Goal: Task Accomplishment & Management: Use online tool/utility

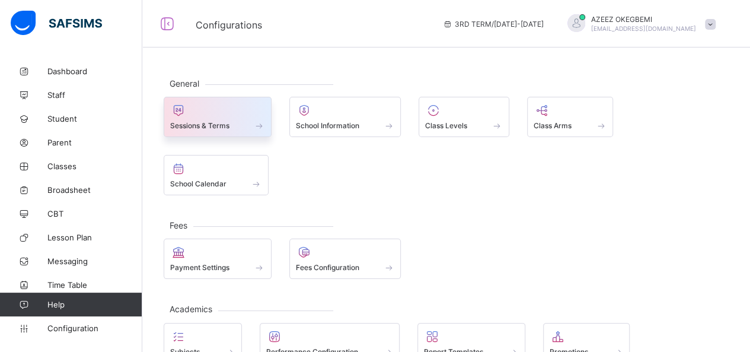
click at [225, 114] on div at bounding box center [217, 110] width 95 height 14
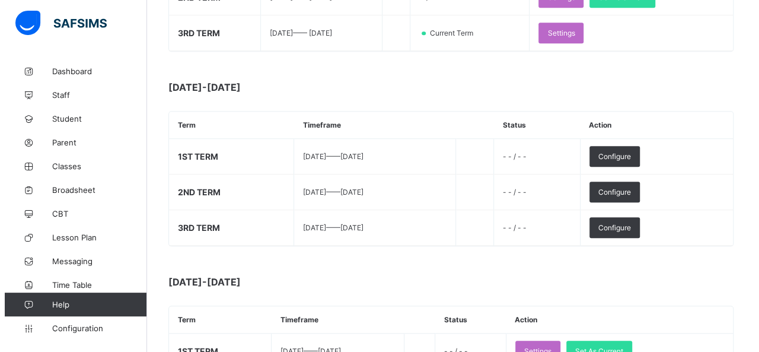
scroll to position [295, 0]
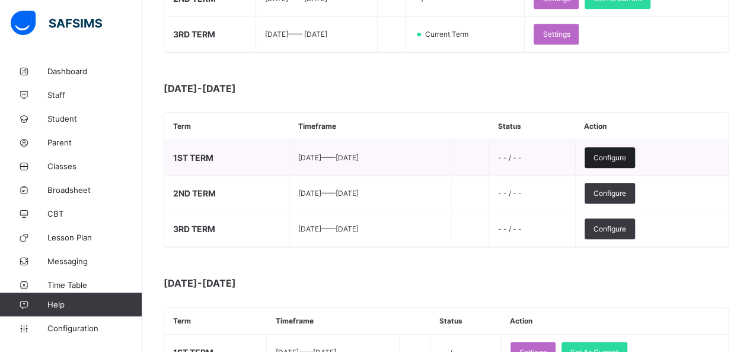
click at [627, 158] on div "Configure" at bounding box center [610, 157] width 50 height 21
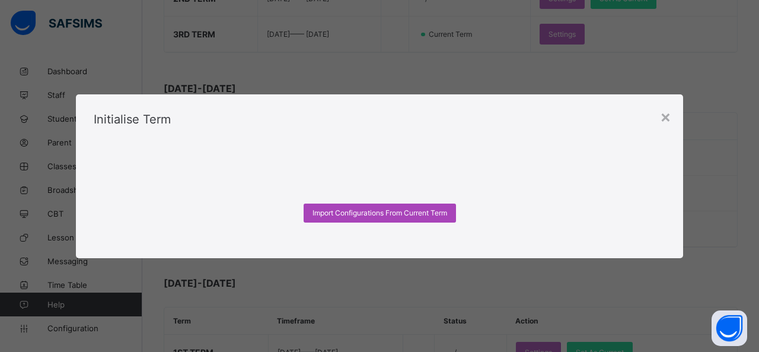
click at [347, 213] on span "Import Configurations From Current Term" at bounding box center [379, 212] width 135 height 9
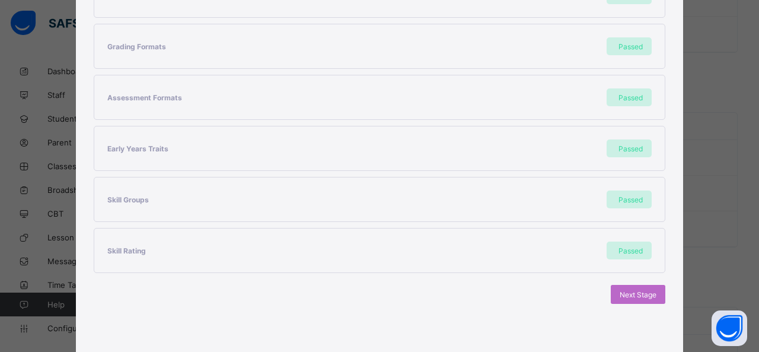
scroll to position [335, 0]
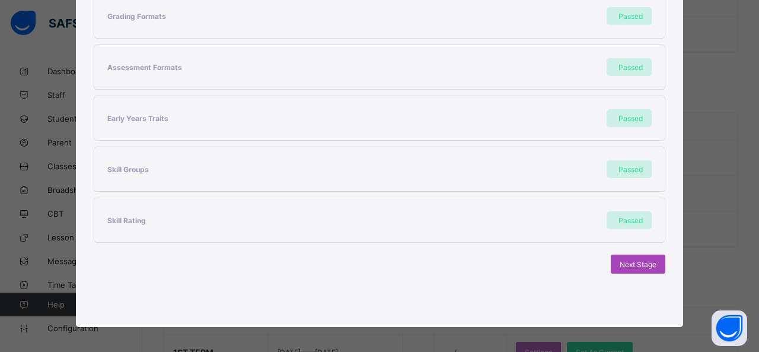
click at [629, 261] on span "Next Stage" at bounding box center [638, 264] width 37 height 9
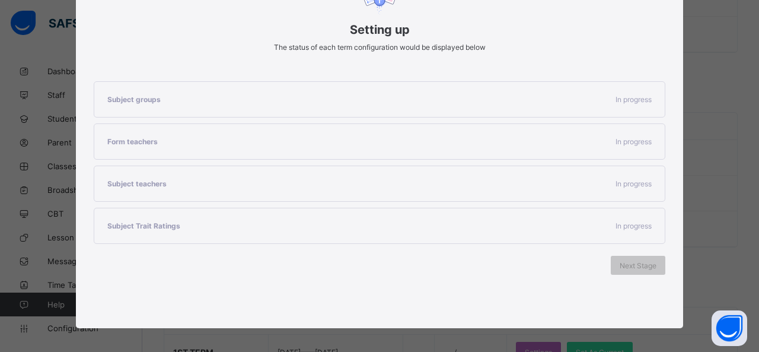
scroll to position [183, 0]
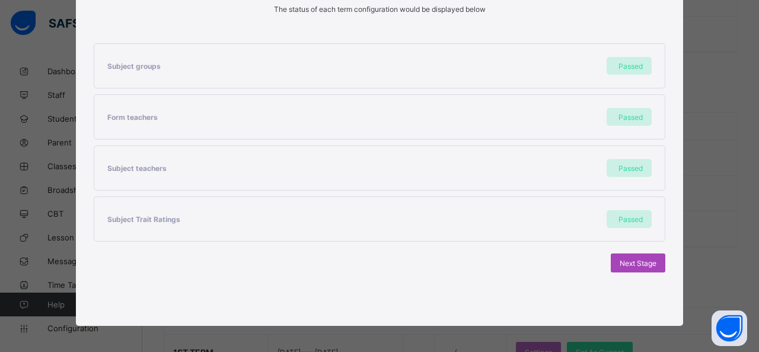
click at [629, 259] on span "Next Stage" at bounding box center [638, 263] width 37 height 9
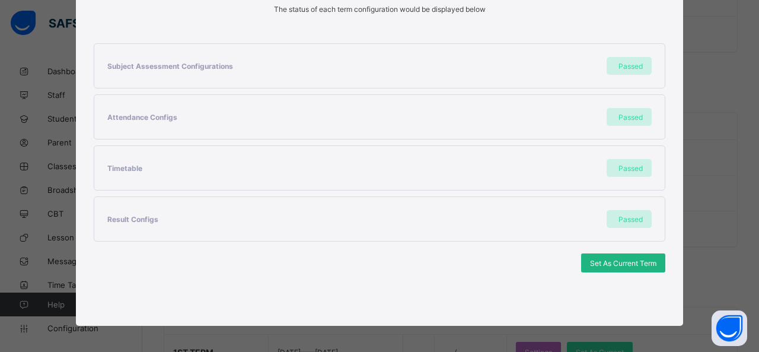
click at [614, 259] on span "Set As Current Term" at bounding box center [623, 263] width 66 height 9
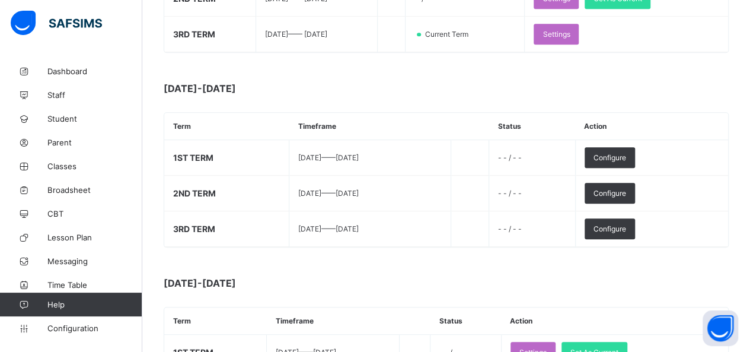
scroll to position [0, 0]
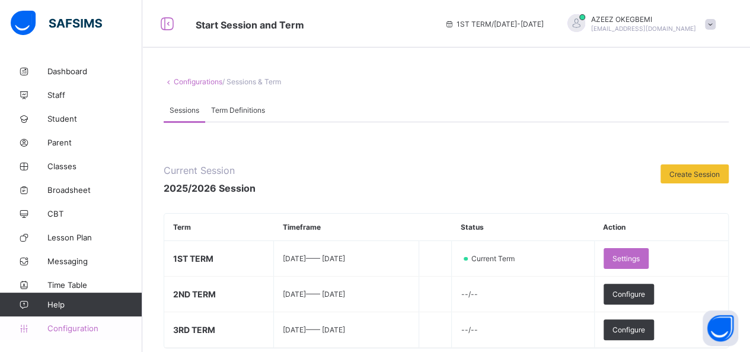
click at [59, 321] on link "Configuration" at bounding box center [71, 328] width 142 height 24
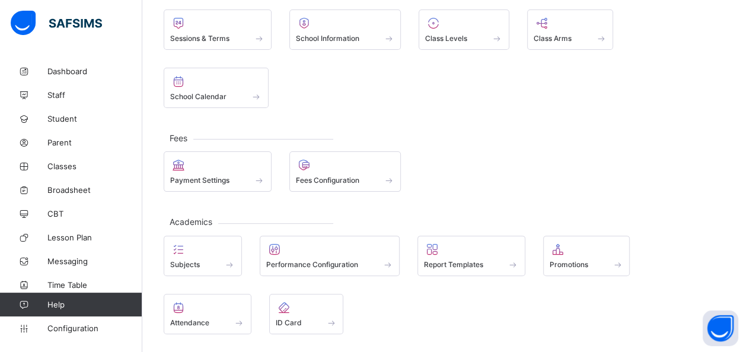
scroll to position [108, 0]
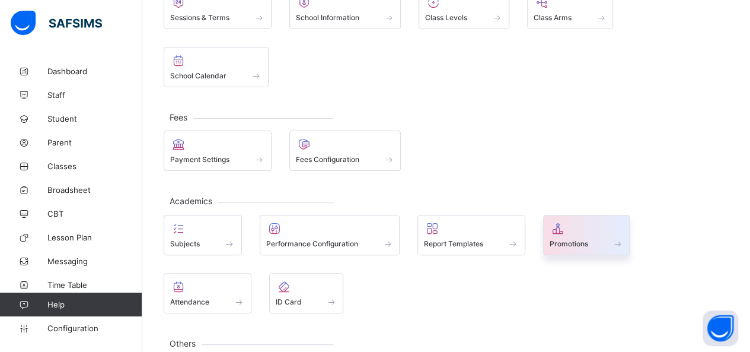
click at [572, 221] on div at bounding box center [587, 228] width 74 height 14
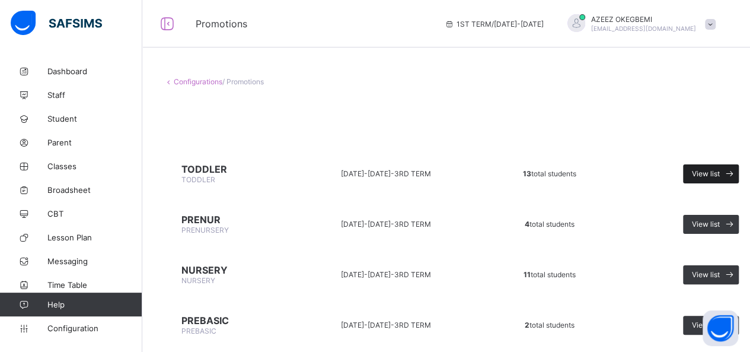
click at [709, 170] on span "View list" at bounding box center [706, 173] width 28 height 9
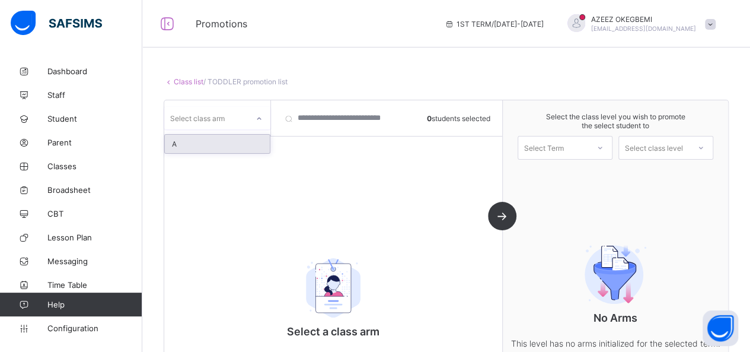
click at [261, 116] on icon at bounding box center [259, 119] width 7 height 12
click at [232, 138] on div "A" at bounding box center [217, 144] width 105 height 18
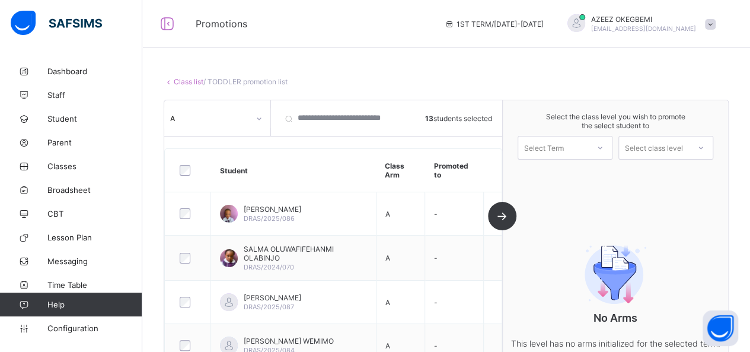
click at [518, 256] on div "No Arms This level has no arms initialized for the selected term." at bounding box center [615, 293] width 225 height 161
click at [611, 149] on div at bounding box center [599, 148] width 21 height 20
click at [576, 176] on div "1ST TERM [DATE]-[DATE]" at bounding box center [565, 178] width 94 height 27
click at [704, 145] on icon at bounding box center [700, 148] width 7 height 12
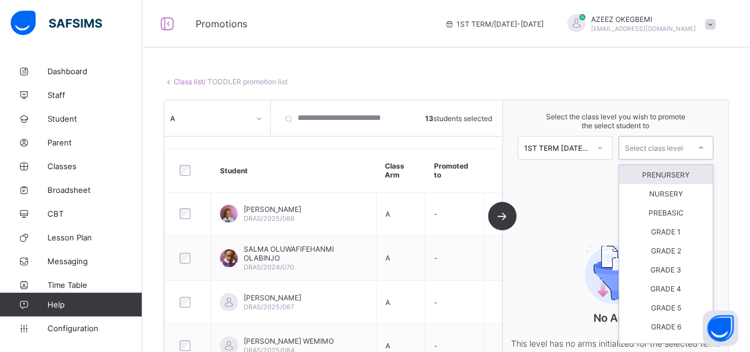
click at [683, 173] on div "PRENURSERY" at bounding box center [666, 174] width 94 height 19
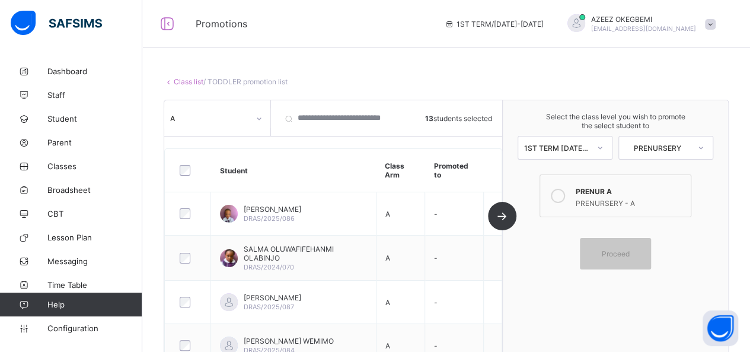
click at [562, 195] on icon at bounding box center [558, 196] width 14 height 14
click at [615, 258] on div "Proceed" at bounding box center [615, 253] width 71 height 31
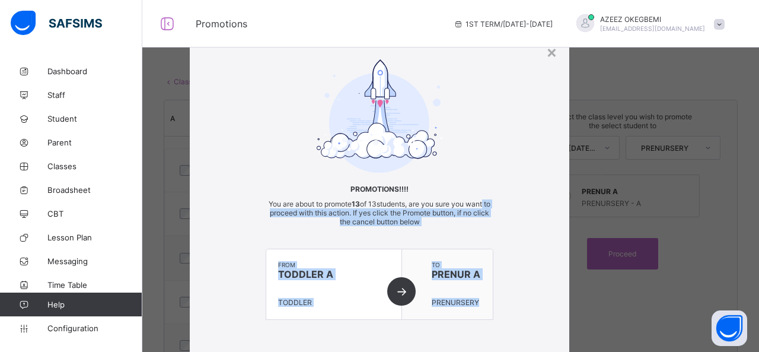
drag, startPoint x: 749, startPoint y: 203, endPoint x: 758, endPoint y: 307, distance: 103.5
click at [749, 307] on div "× Promotions!!!! You are about to promote 13 of 13 students, are you sure you w…" at bounding box center [379, 176] width 759 height 352
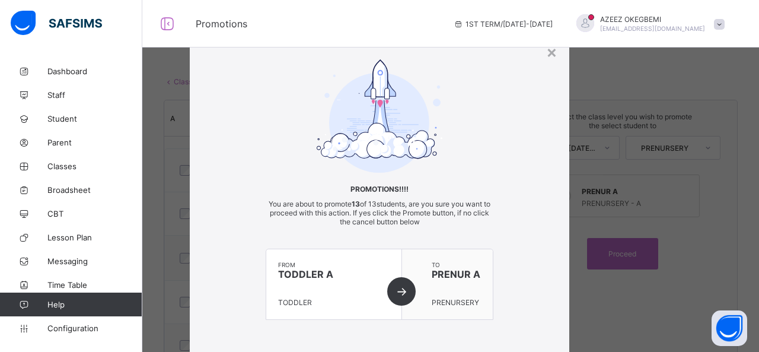
click at [526, 128] on div "Promotions!!!! You are about to promote 13 of 13 students, are you sure you wan…" at bounding box center [379, 201] width 379 height 284
click at [397, 288] on div "from TODDLER A TODDLER" at bounding box center [334, 284] width 136 height 70
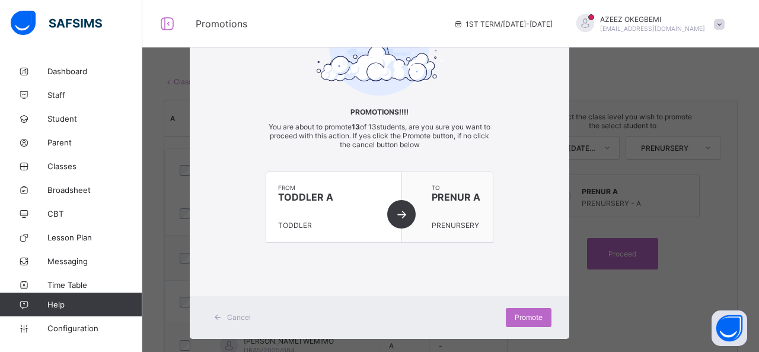
scroll to position [91, 0]
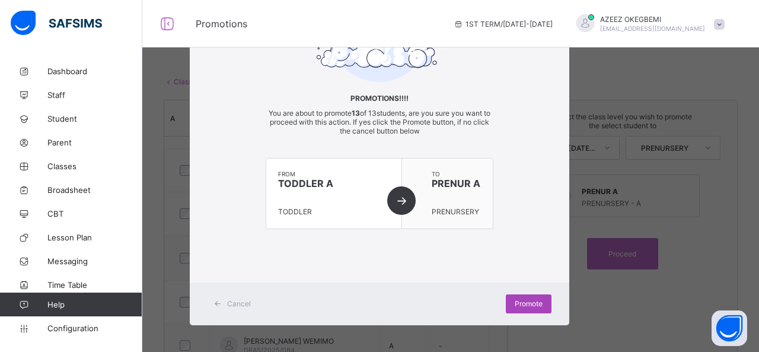
click at [516, 305] on div "Promote" at bounding box center [529, 303] width 46 height 19
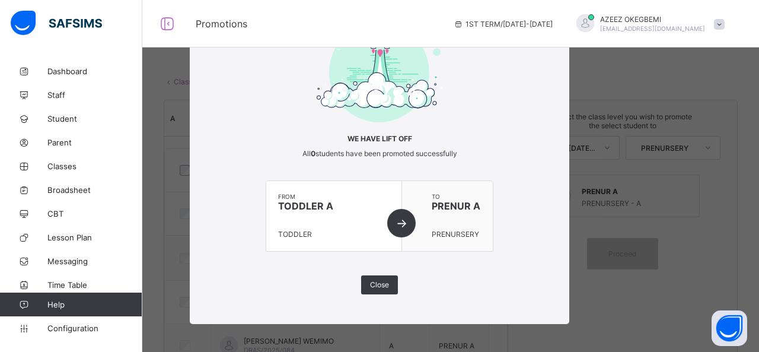
scroll to position [0, 0]
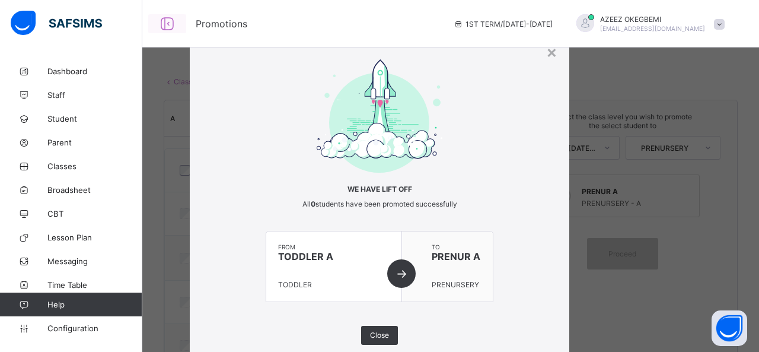
click at [168, 23] on icon at bounding box center [167, 23] width 20 height 17
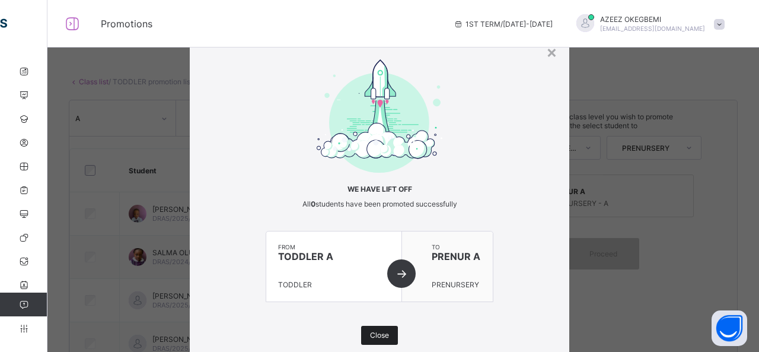
click at [377, 333] on span "Close" at bounding box center [379, 334] width 19 height 9
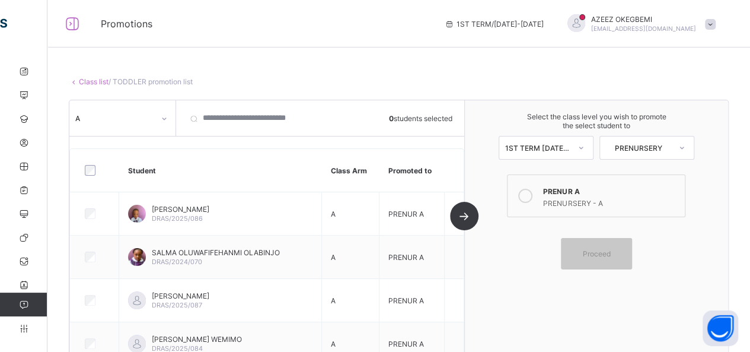
click at [89, 82] on link "Class list" at bounding box center [94, 81] width 30 height 9
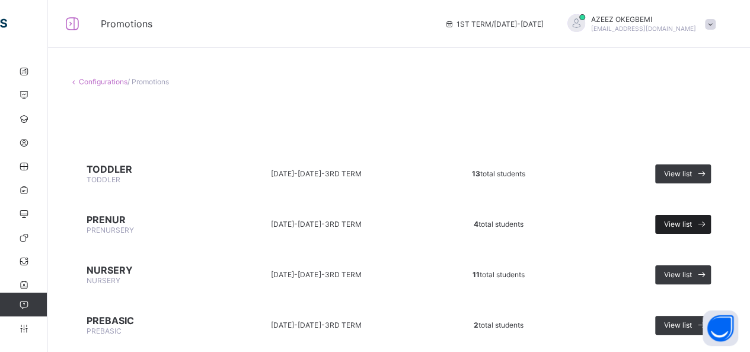
click at [690, 221] on span "View list" at bounding box center [678, 223] width 28 height 9
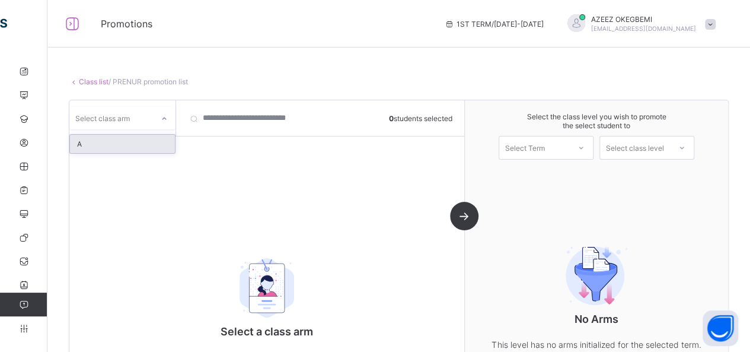
click at [165, 118] on icon at bounding box center [164, 119] width 7 height 12
click at [128, 145] on div "A" at bounding box center [122, 144] width 105 height 18
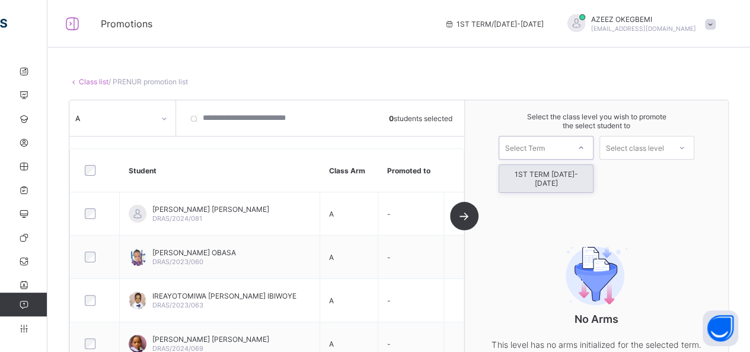
click at [585, 145] on icon at bounding box center [581, 148] width 7 height 12
click at [560, 174] on div "1ST TERM [DATE]-[DATE]" at bounding box center [546, 178] width 94 height 27
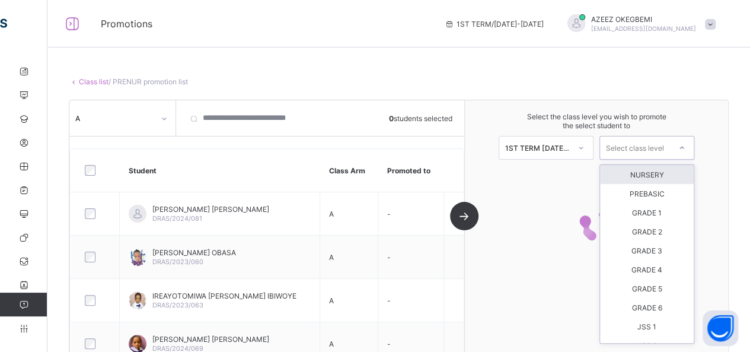
click at [685, 146] on icon at bounding box center [681, 148] width 7 height 12
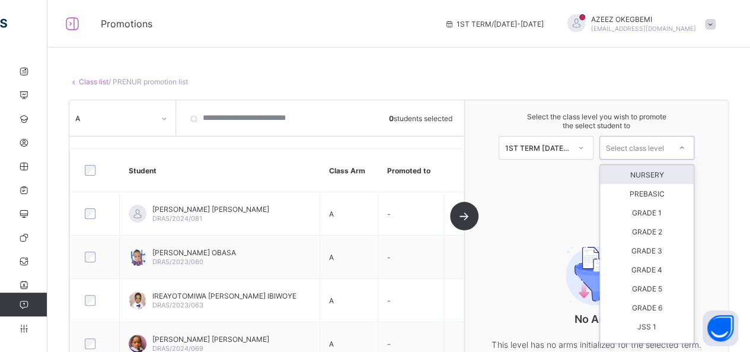
click at [661, 174] on div "NURSERY" at bounding box center [647, 174] width 94 height 19
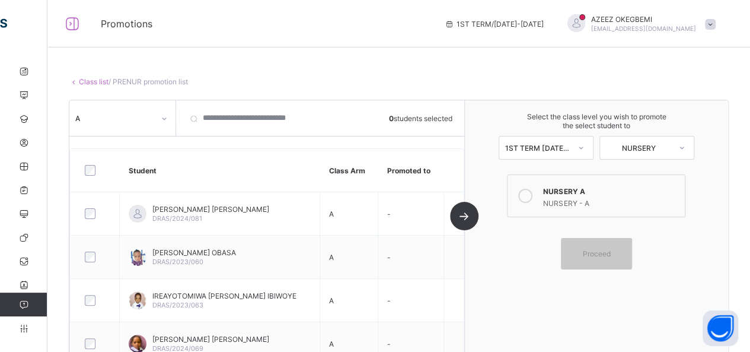
click at [532, 194] on icon at bounding box center [525, 196] width 14 height 14
click at [534, 240] on div "NURSERY A NURSERY - A Proceed" at bounding box center [596, 221] width 184 height 95
click at [624, 256] on div "Proceed" at bounding box center [596, 253] width 71 height 31
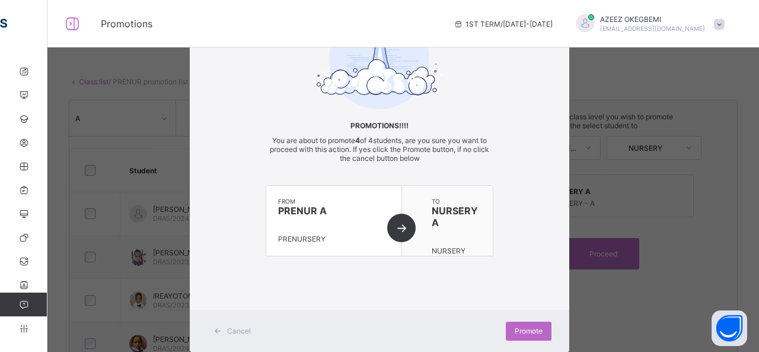
scroll to position [91, 0]
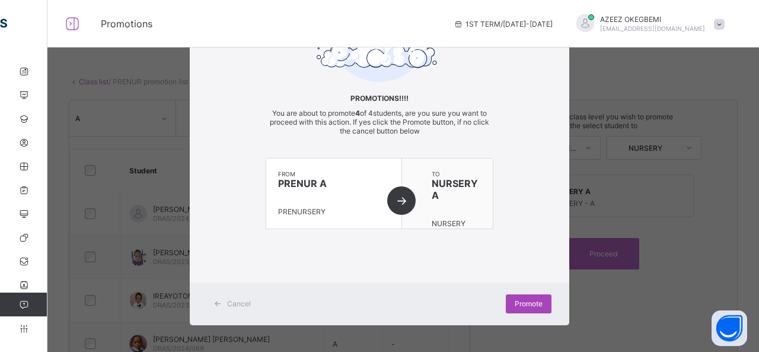
click at [515, 301] on span "Promote" at bounding box center [529, 303] width 28 height 9
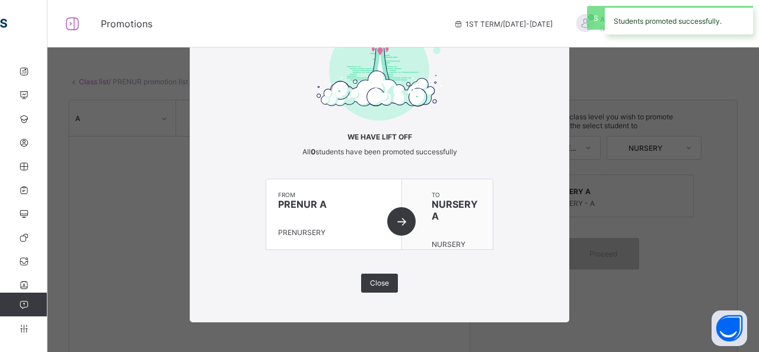
scroll to position [50, 0]
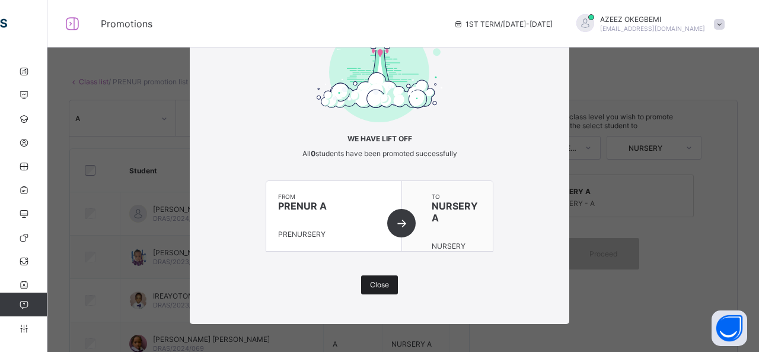
click at [384, 284] on span "Close" at bounding box center [379, 284] width 19 height 9
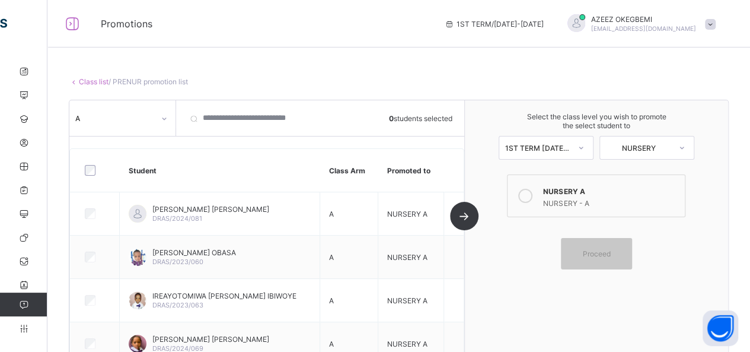
click at [90, 79] on link "Class list" at bounding box center [94, 81] width 30 height 9
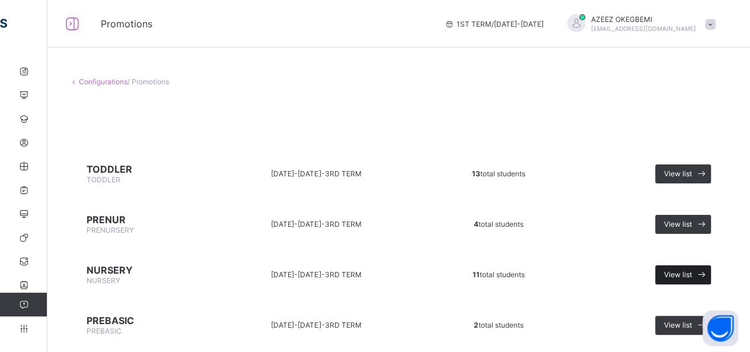
click at [708, 269] on icon at bounding box center [702, 274] width 12 height 11
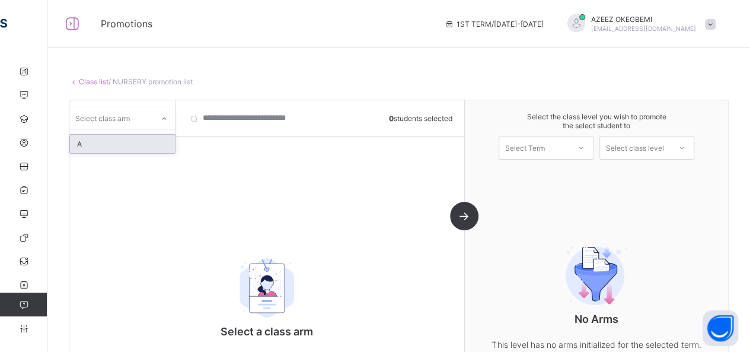
click at [162, 117] on icon at bounding box center [164, 119] width 7 height 12
click at [135, 145] on div "A" at bounding box center [122, 144] width 105 height 18
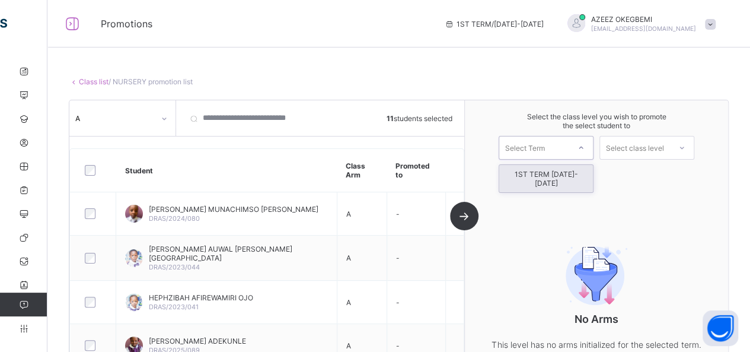
click at [585, 145] on icon at bounding box center [581, 148] width 7 height 12
click at [572, 177] on div "1ST TERM [DATE]-[DATE]" at bounding box center [546, 178] width 94 height 27
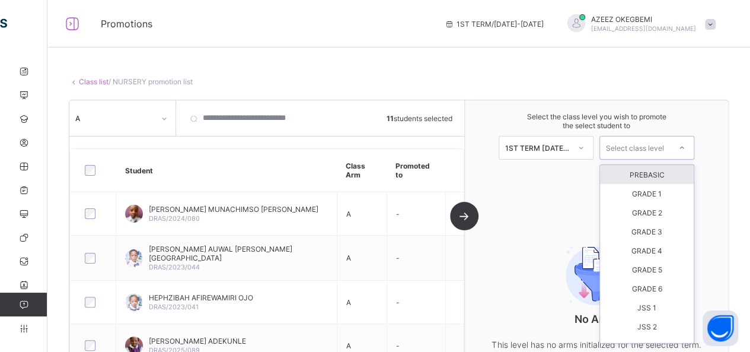
click at [685, 146] on icon at bounding box center [681, 148] width 7 height 12
click at [668, 176] on div "PREBASIC" at bounding box center [647, 174] width 94 height 19
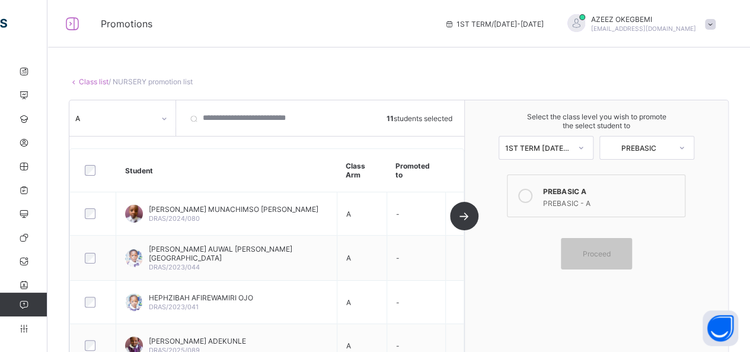
click at [532, 189] on icon at bounding box center [525, 196] width 14 height 14
click at [608, 256] on div "Proceed" at bounding box center [596, 253] width 71 height 31
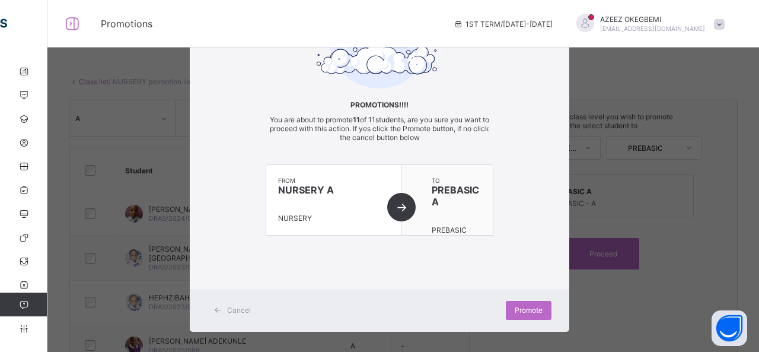
scroll to position [91, 0]
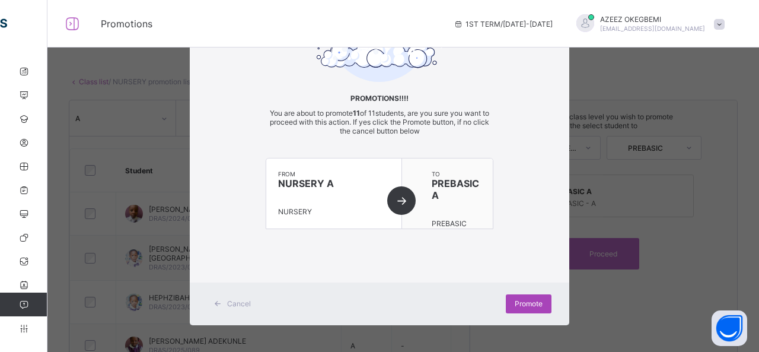
click at [515, 301] on span "Promote" at bounding box center [529, 303] width 28 height 9
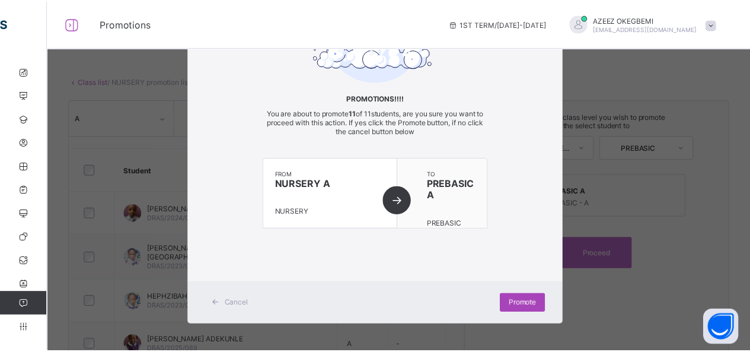
scroll to position [50, 0]
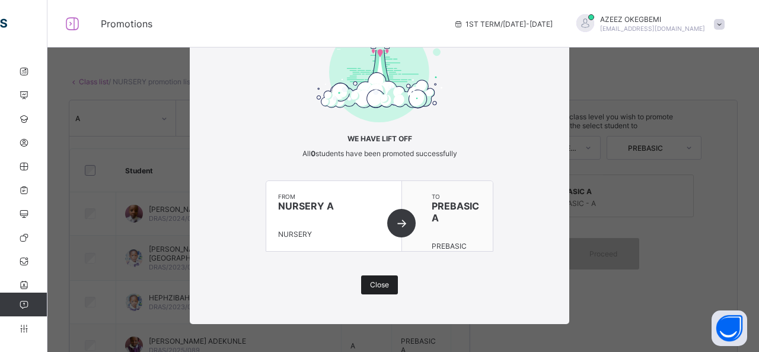
click at [383, 280] on span "Close" at bounding box center [379, 284] width 19 height 9
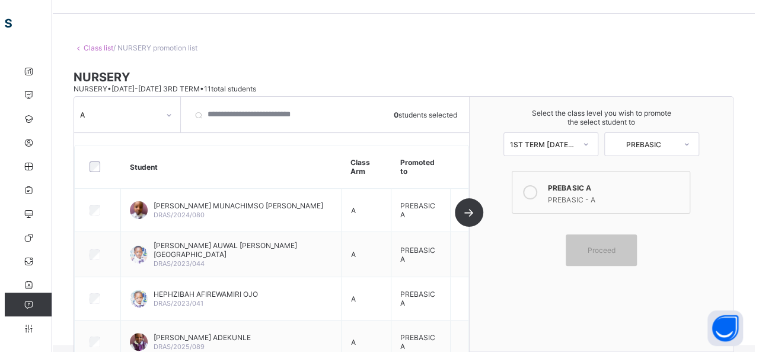
scroll to position [0, 0]
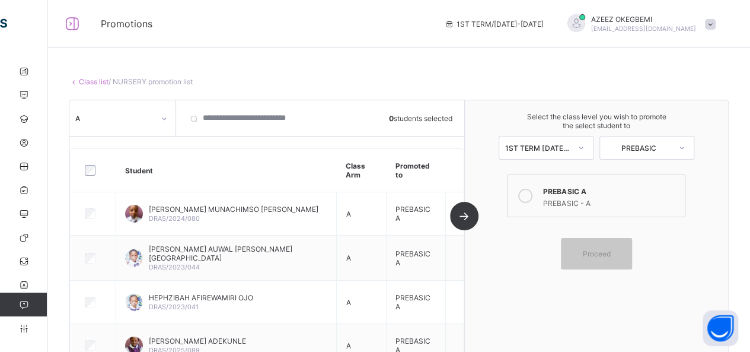
click at [92, 80] on link "Class list" at bounding box center [94, 81] width 30 height 9
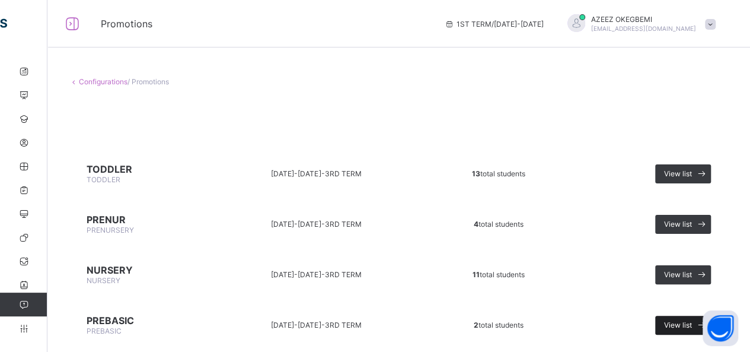
click at [687, 320] on span "View list" at bounding box center [678, 324] width 28 height 9
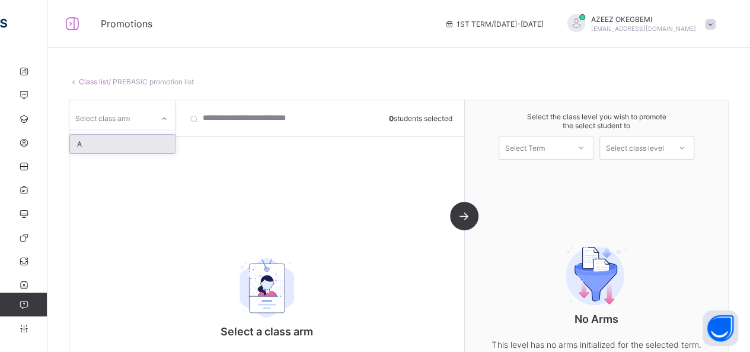
click at [166, 117] on icon at bounding box center [164, 119] width 7 height 12
click at [131, 141] on div "A" at bounding box center [122, 144] width 105 height 18
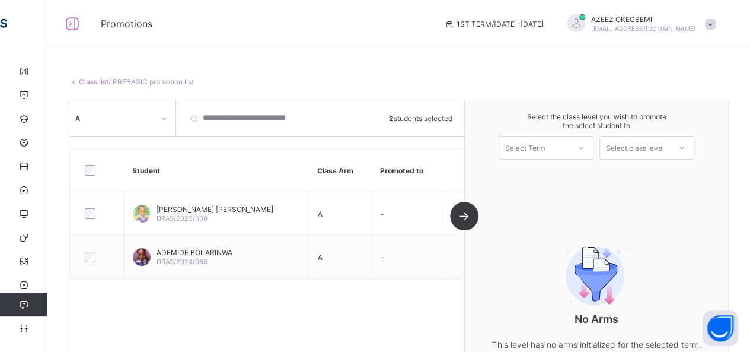
click at [585, 144] on icon at bounding box center [581, 148] width 7 height 12
click at [568, 174] on div "1ST TERM [DATE]-[DATE]" at bounding box center [546, 178] width 94 height 27
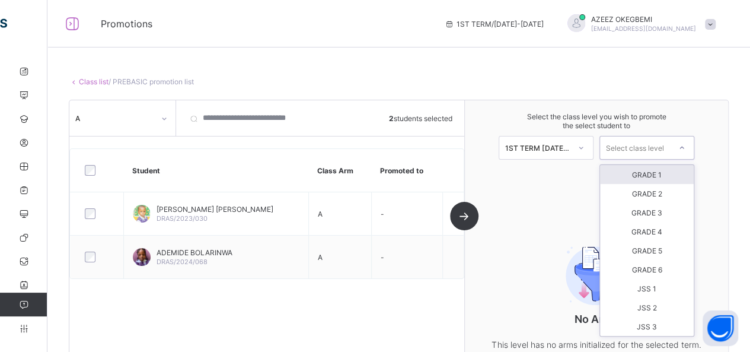
click at [684, 143] on div at bounding box center [681, 148] width 21 height 20
click at [676, 171] on div "GRADE 1" at bounding box center [647, 174] width 94 height 19
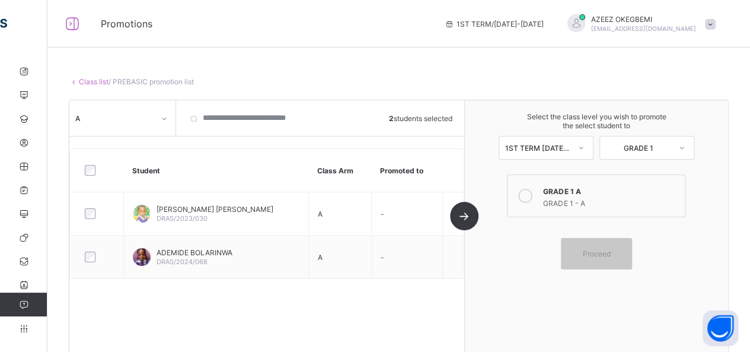
click at [530, 193] on icon at bounding box center [525, 196] width 14 height 14
click at [586, 251] on span "Proceed" at bounding box center [596, 253] width 53 height 9
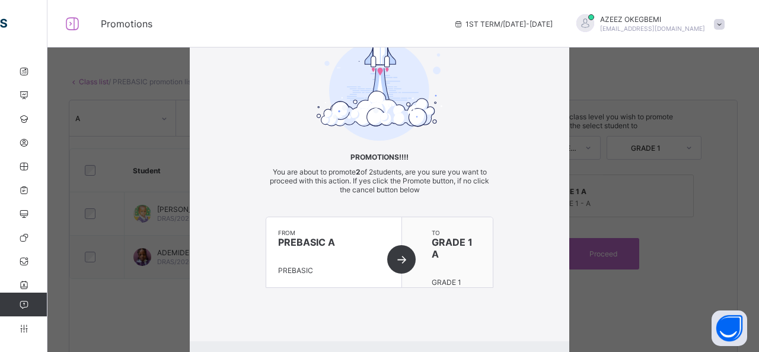
scroll to position [91, 0]
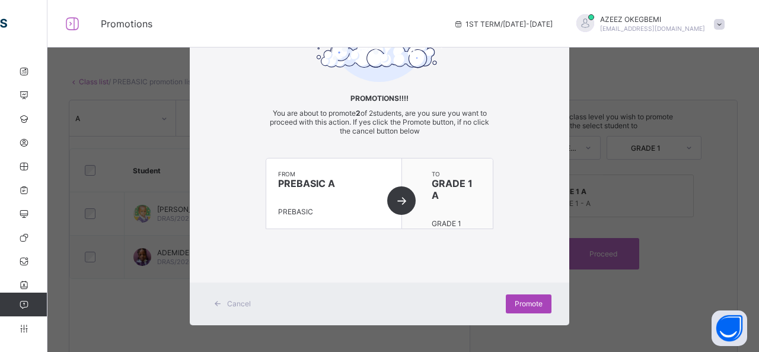
click at [516, 296] on div "Promote" at bounding box center [529, 303] width 46 height 19
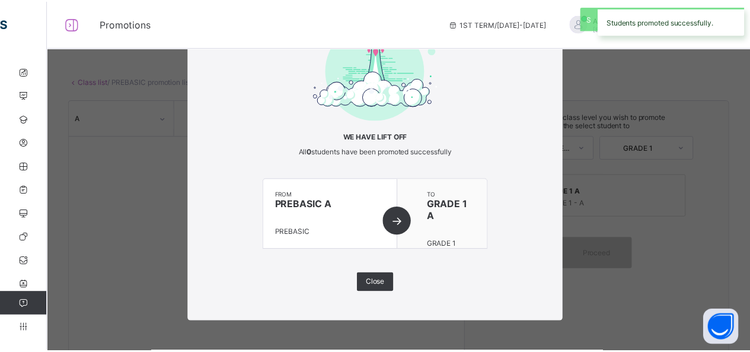
scroll to position [50, 0]
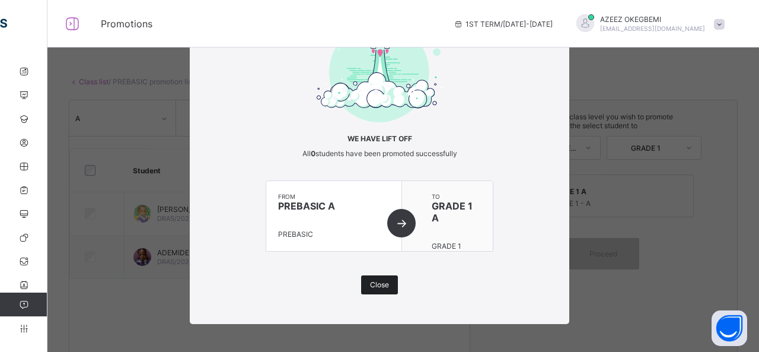
click at [372, 285] on span "Close" at bounding box center [379, 284] width 19 height 9
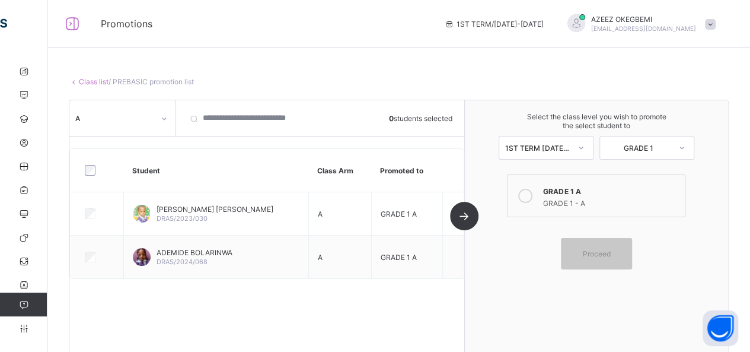
click at [93, 80] on link "Class list" at bounding box center [94, 81] width 30 height 9
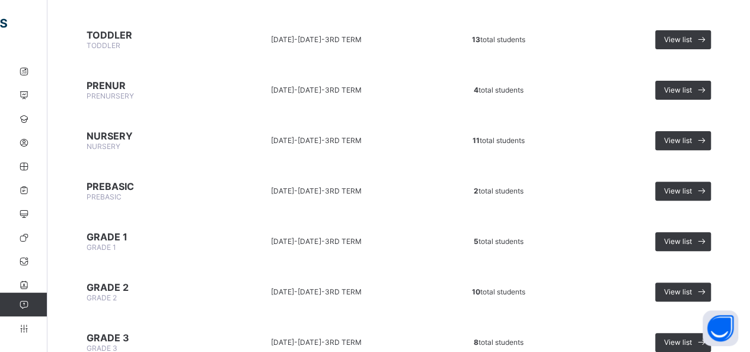
scroll to position [135, 0]
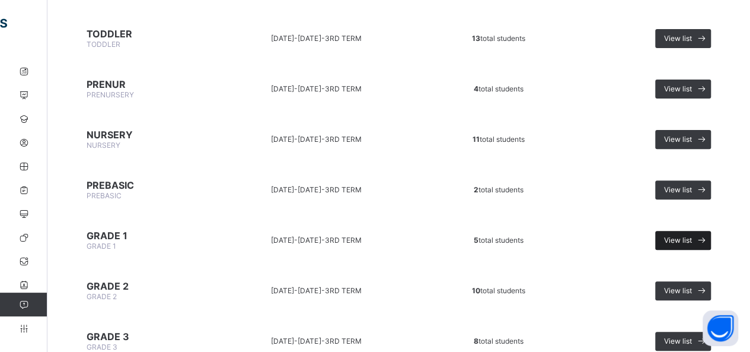
click at [692, 235] on span "View list" at bounding box center [678, 239] width 28 height 9
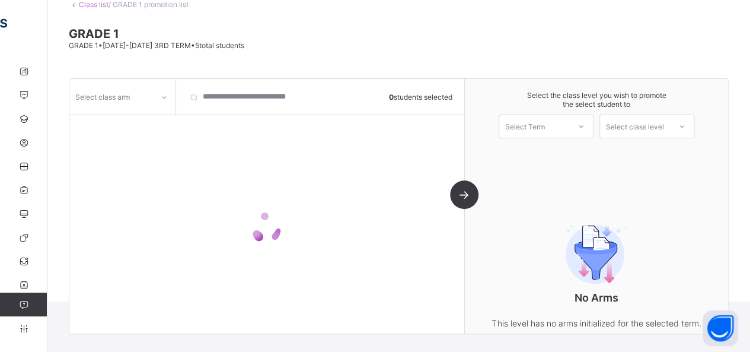
scroll to position [106, 0]
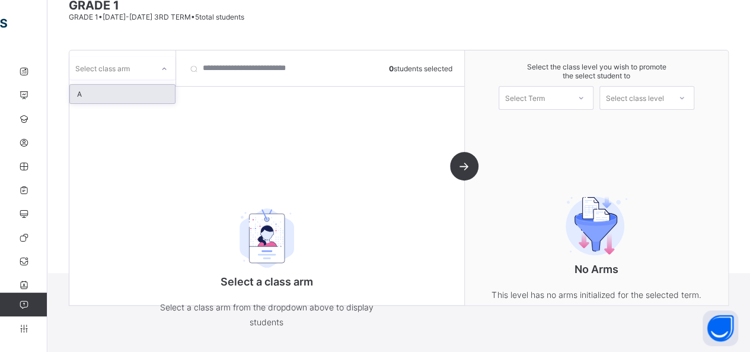
click at [168, 66] on div at bounding box center [164, 68] width 20 height 19
click at [125, 97] on div "A" at bounding box center [122, 94] width 105 height 18
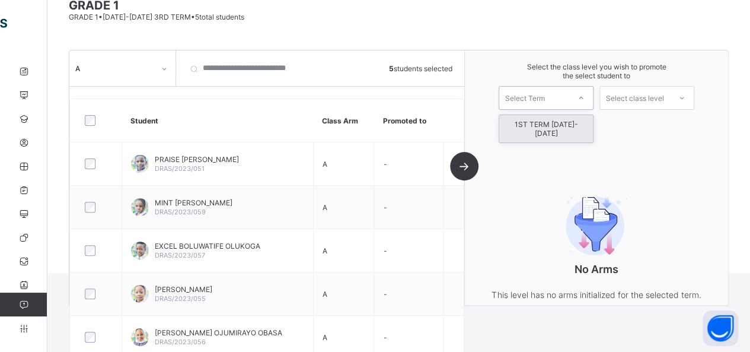
click at [585, 94] on icon at bounding box center [581, 98] width 7 height 12
click at [562, 125] on div "1ST TERM [DATE]-[DATE]" at bounding box center [546, 128] width 94 height 27
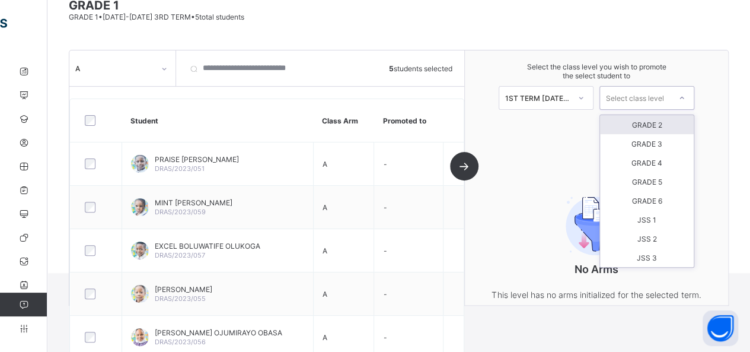
click at [685, 94] on icon at bounding box center [681, 98] width 7 height 12
click at [665, 123] on div "GRADE 2" at bounding box center [647, 124] width 94 height 19
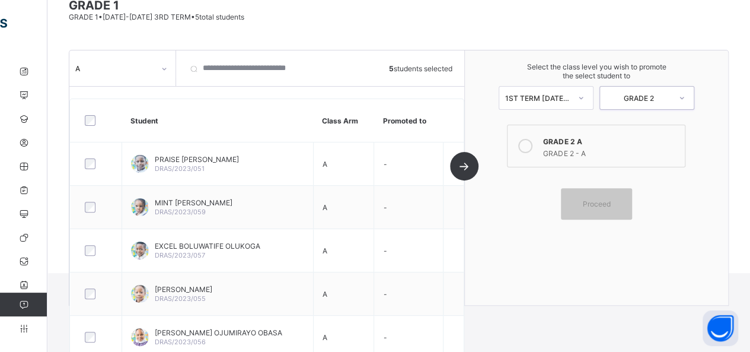
click at [532, 145] on icon at bounding box center [525, 146] width 14 height 14
click at [631, 196] on div "Proceed" at bounding box center [596, 203] width 71 height 31
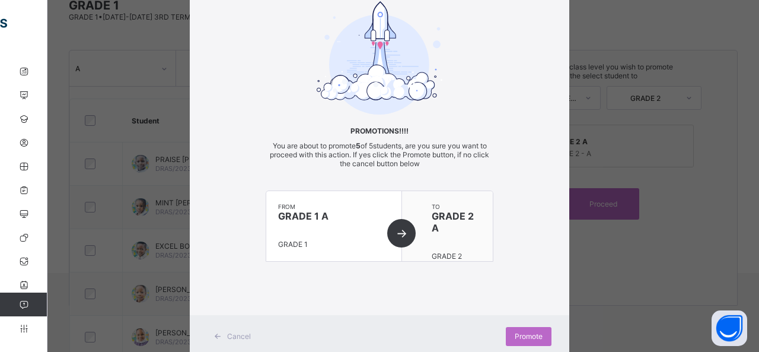
scroll to position [91, 0]
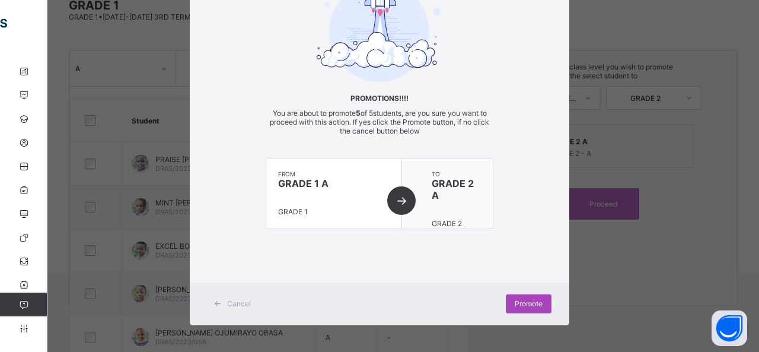
click at [531, 303] on span "Promote" at bounding box center [529, 303] width 28 height 9
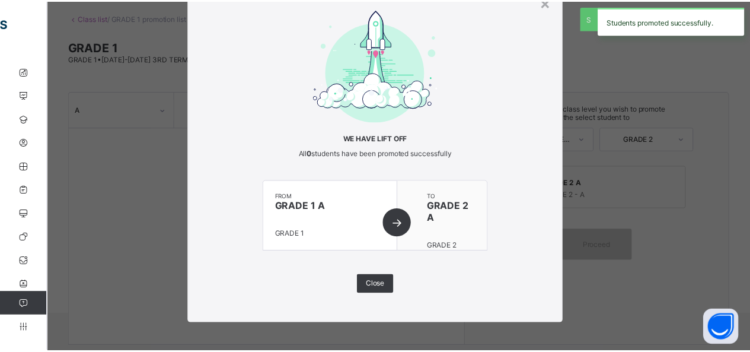
scroll to position [106, 0]
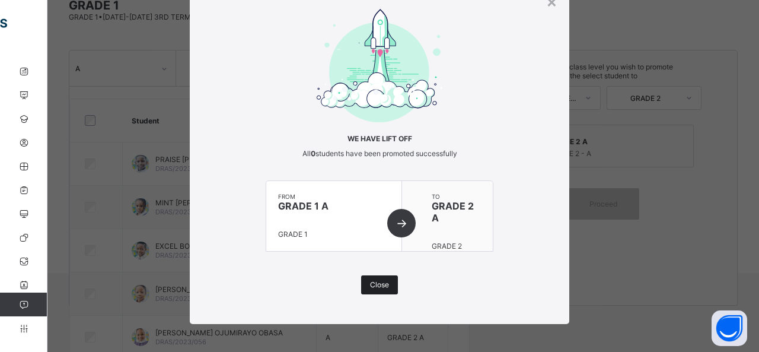
click at [376, 286] on span "Close" at bounding box center [379, 284] width 19 height 9
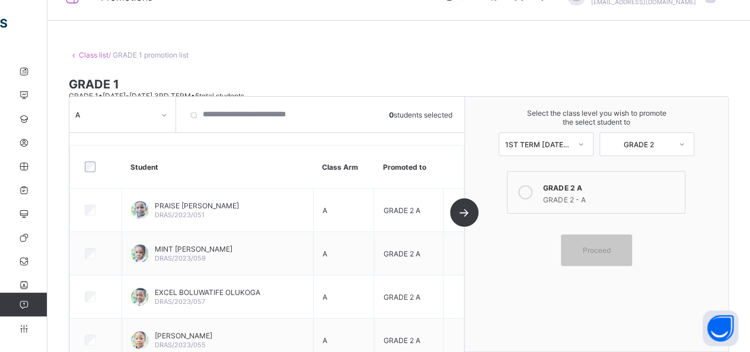
scroll to position [0, 0]
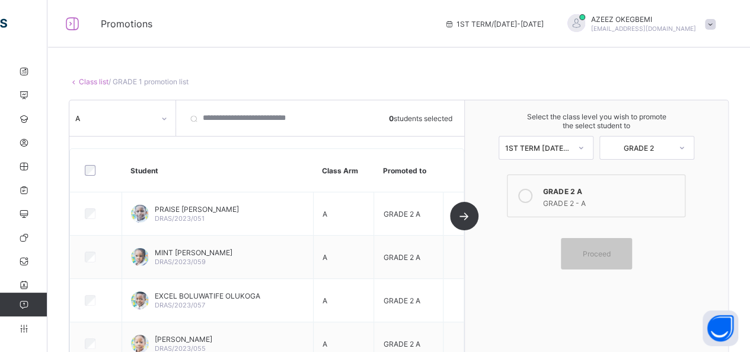
click at [94, 80] on link "Class list" at bounding box center [94, 81] width 30 height 9
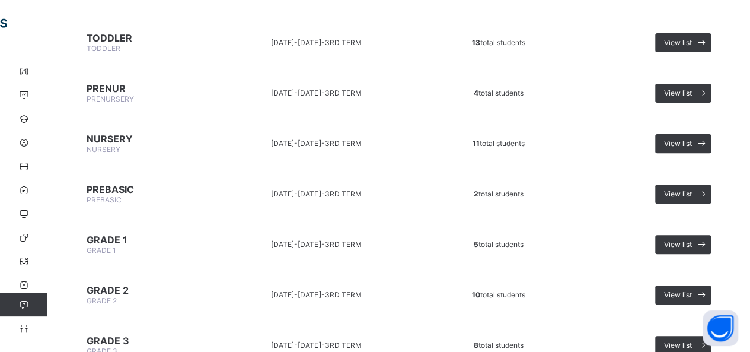
scroll to position [132, 0]
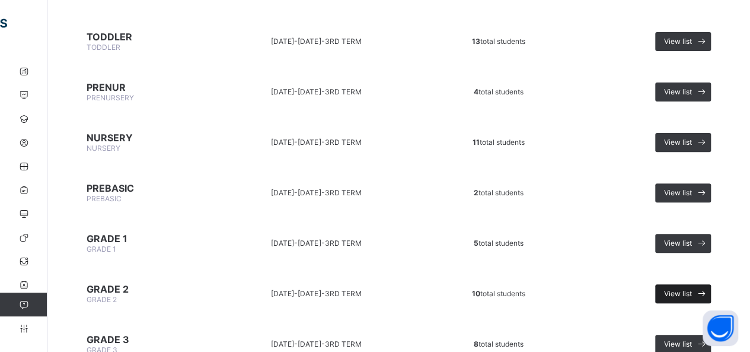
click at [688, 289] on span "View list" at bounding box center [678, 293] width 28 height 9
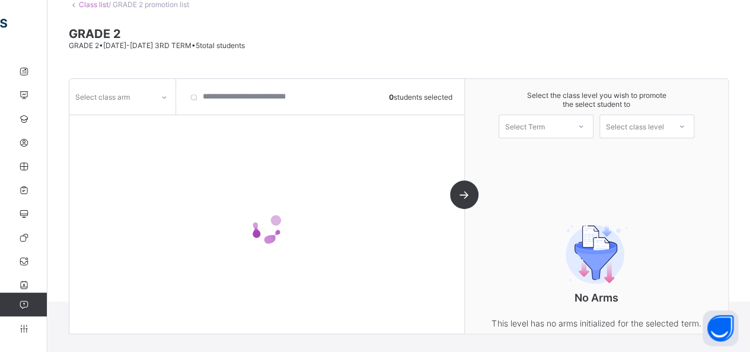
scroll to position [106, 0]
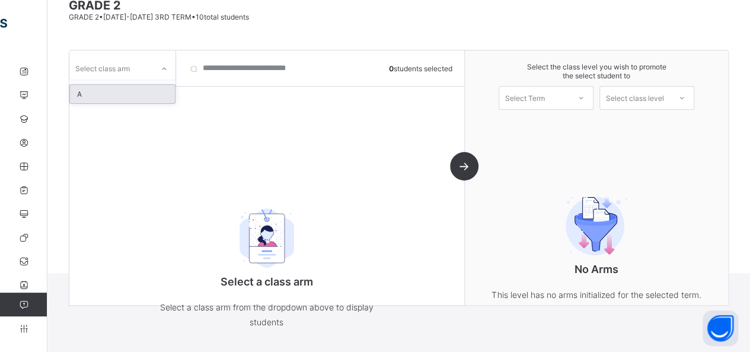
click at [161, 66] on icon at bounding box center [164, 69] width 7 height 12
click at [109, 95] on div "A" at bounding box center [122, 94] width 105 height 18
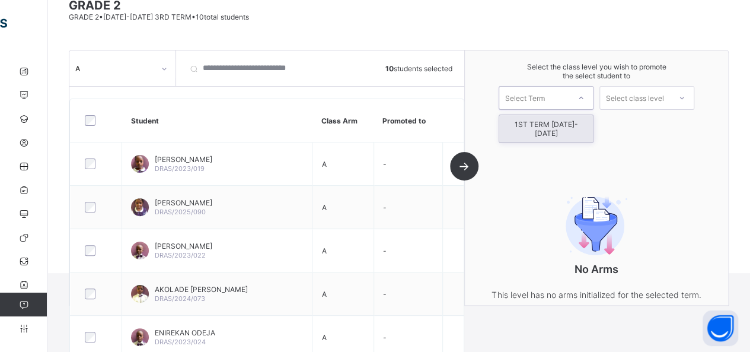
click at [585, 96] on icon at bounding box center [581, 98] width 7 height 12
click at [567, 122] on div "1ST TERM [DATE]-[DATE]" at bounding box center [546, 128] width 94 height 27
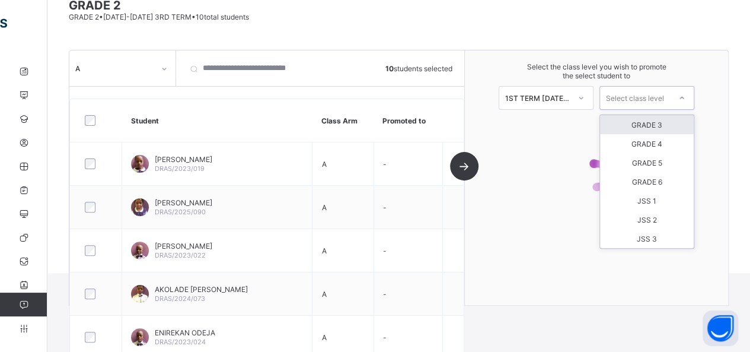
click at [685, 92] on icon at bounding box center [681, 98] width 7 height 12
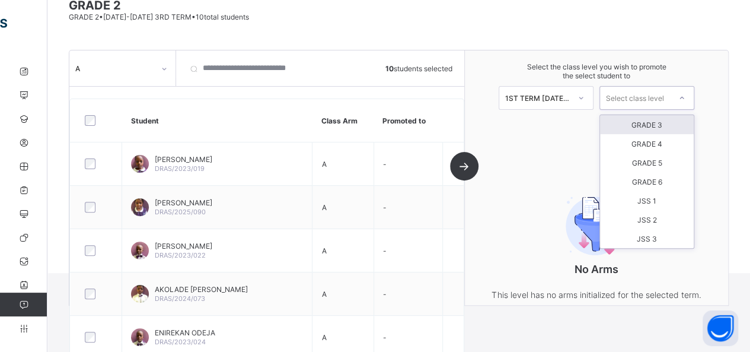
click at [674, 120] on div "GRADE 3" at bounding box center [647, 124] width 94 height 19
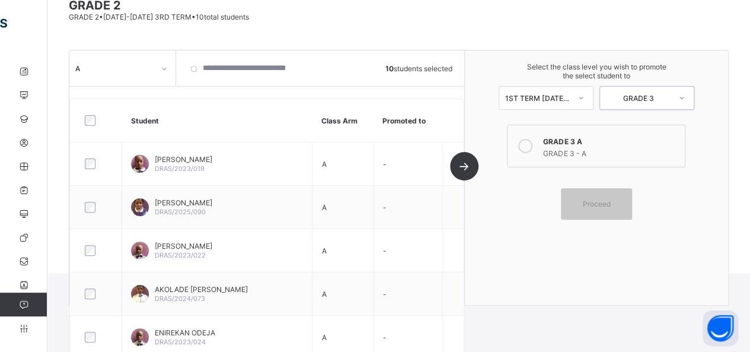
click at [532, 143] on icon at bounding box center [525, 146] width 14 height 14
click at [610, 199] on span "Proceed" at bounding box center [596, 203] width 28 height 9
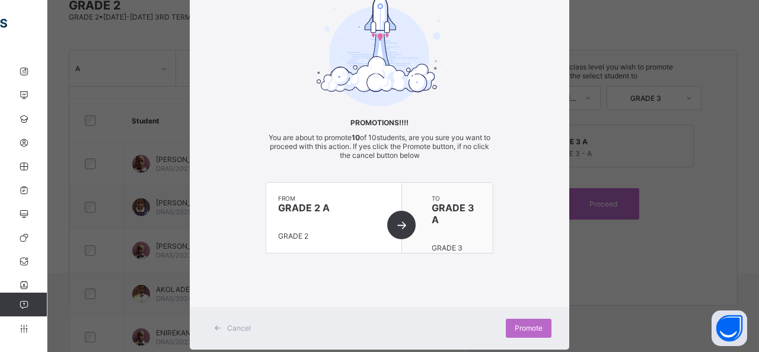
scroll to position [91, 0]
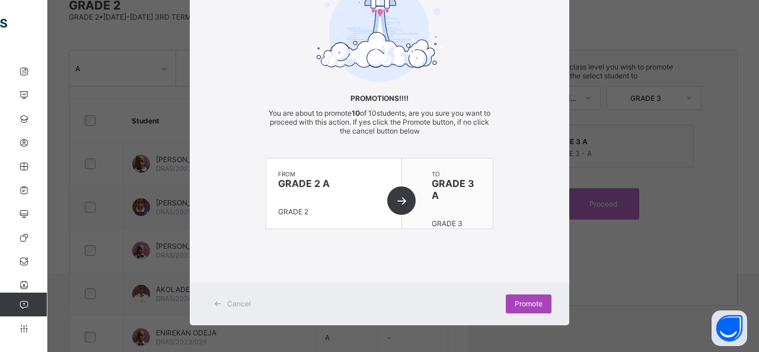
click at [524, 304] on span "Promote" at bounding box center [529, 303] width 28 height 9
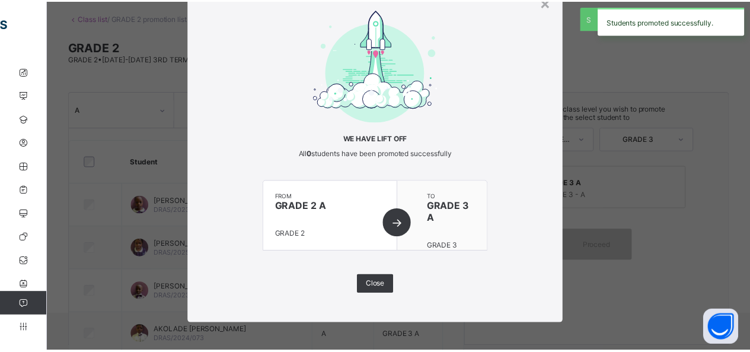
scroll to position [106, 0]
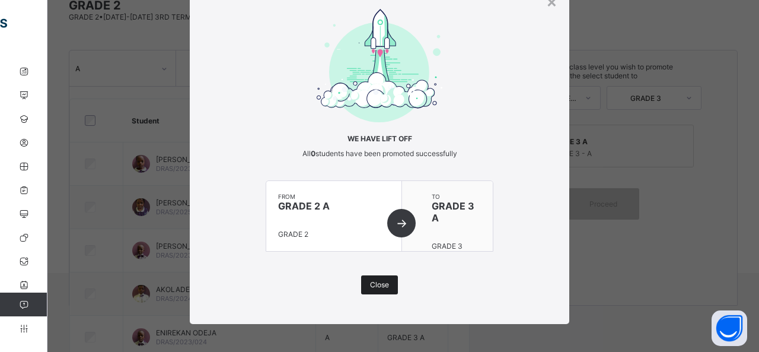
click at [385, 284] on span "Close" at bounding box center [379, 284] width 19 height 9
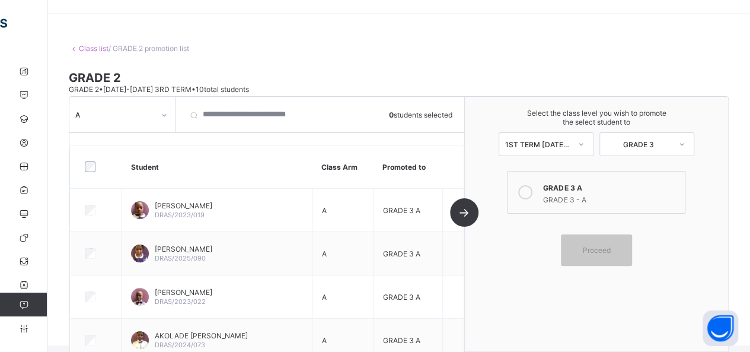
scroll to position [0, 0]
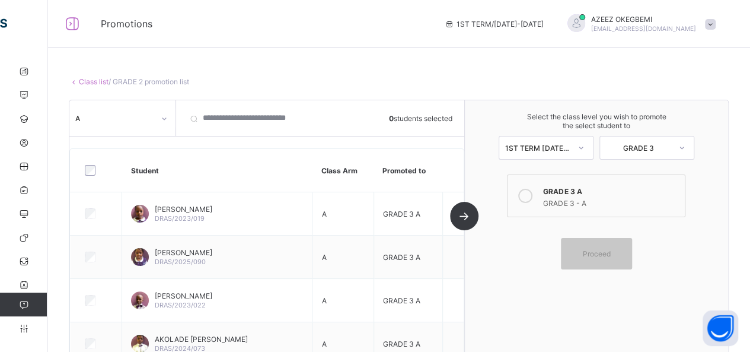
click at [95, 82] on link "Class list" at bounding box center [94, 81] width 30 height 9
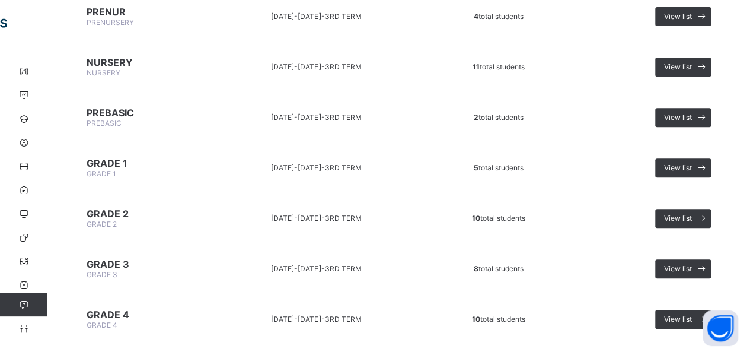
scroll to position [211, 0]
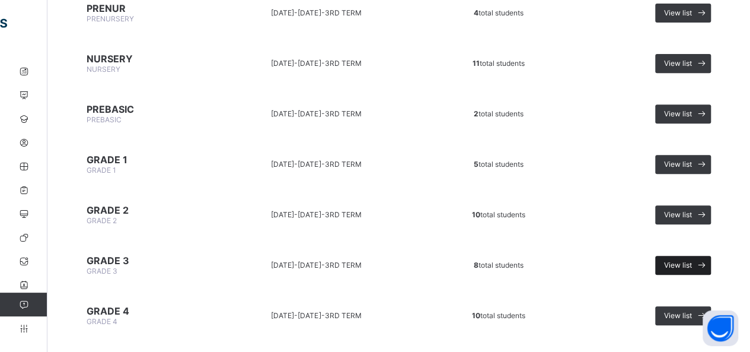
click at [692, 260] on span "View list" at bounding box center [678, 264] width 28 height 9
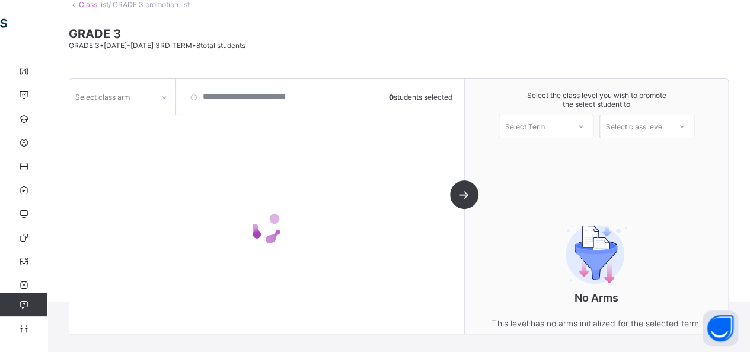
scroll to position [106, 0]
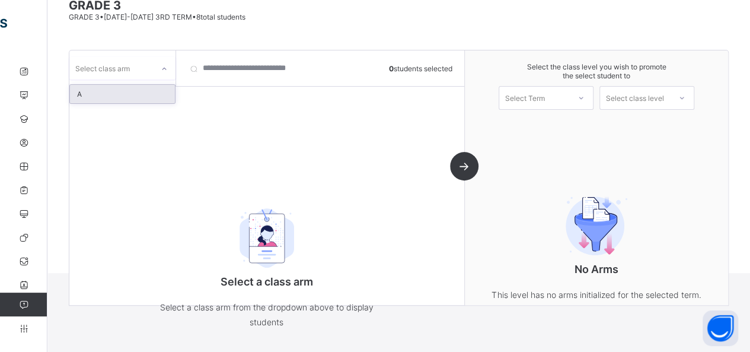
click at [162, 68] on icon at bounding box center [164, 69] width 7 height 12
click at [104, 96] on div "A" at bounding box center [122, 94] width 105 height 18
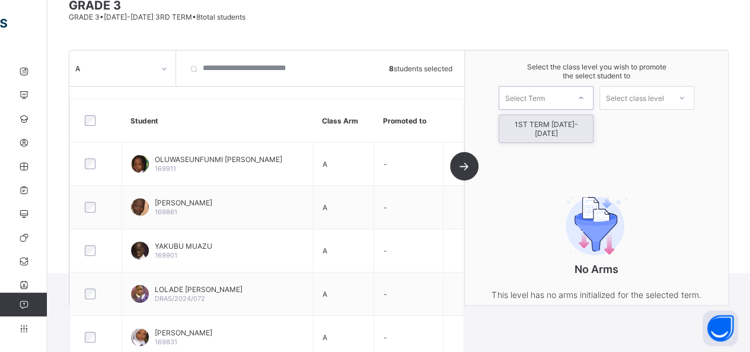
click at [585, 94] on icon at bounding box center [581, 98] width 7 height 12
click at [566, 123] on div "1ST TERM [DATE]-[DATE]" at bounding box center [546, 128] width 94 height 27
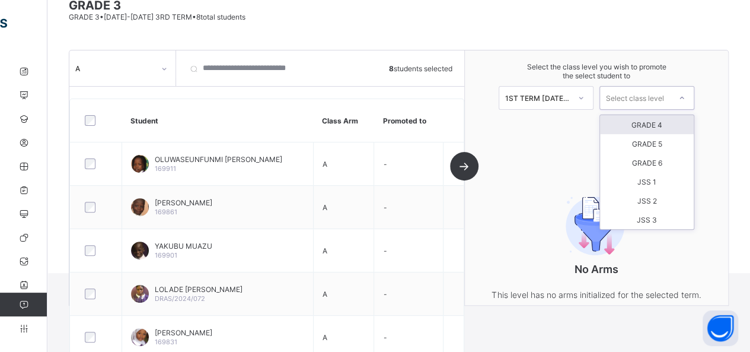
click at [685, 96] on icon at bounding box center [681, 98] width 7 height 12
click at [672, 120] on div "GRADE 4" at bounding box center [647, 124] width 94 height 19
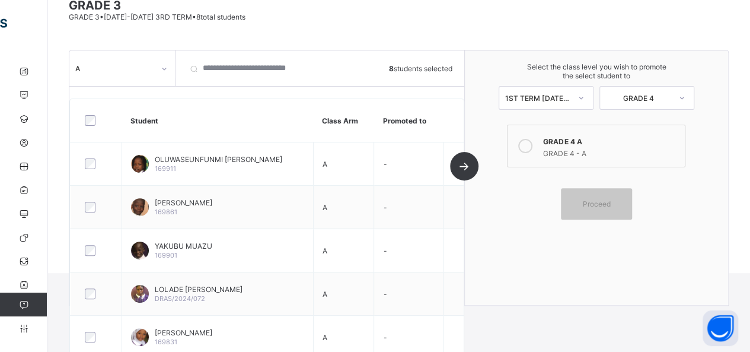
click at [532, 143] on icon at bounding box center [525, 146] width 14 height 14
click at [594, 199] on span "Proceed" at bounding box center [596, 203] width 28 height 9
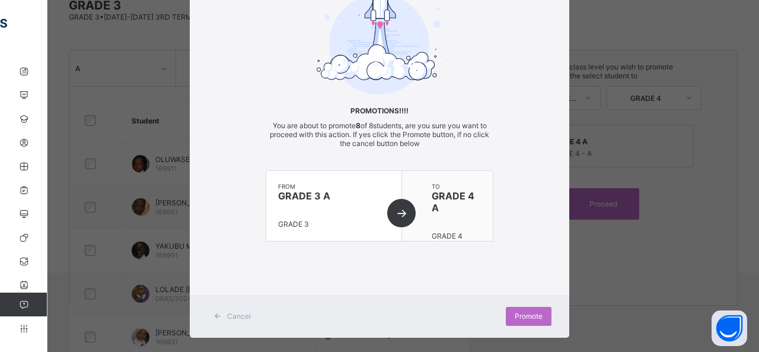
scroll to position [91, 0]
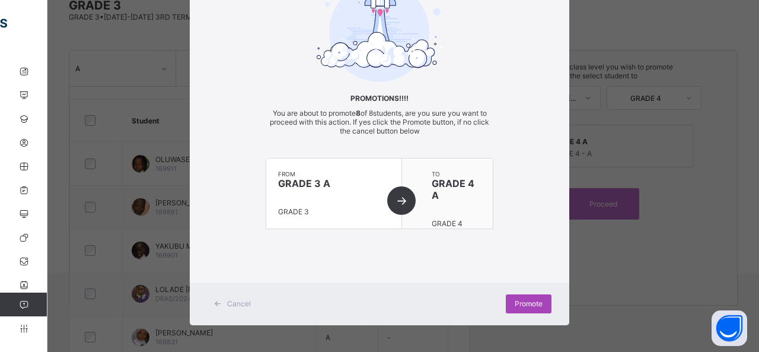
click at [520, 301] on span "Promote" at bounding box center [529, 303] width 28 height 9
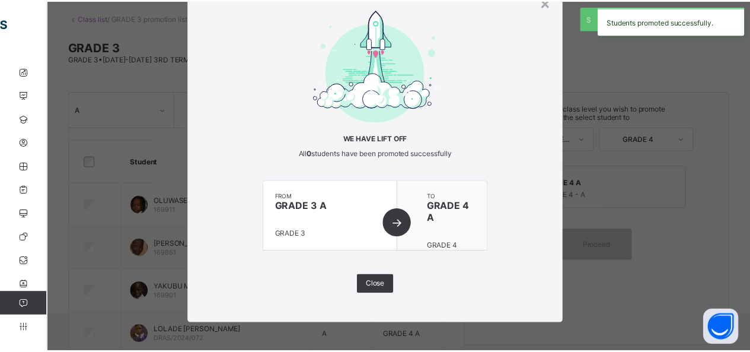
scroll to position [106, 0]
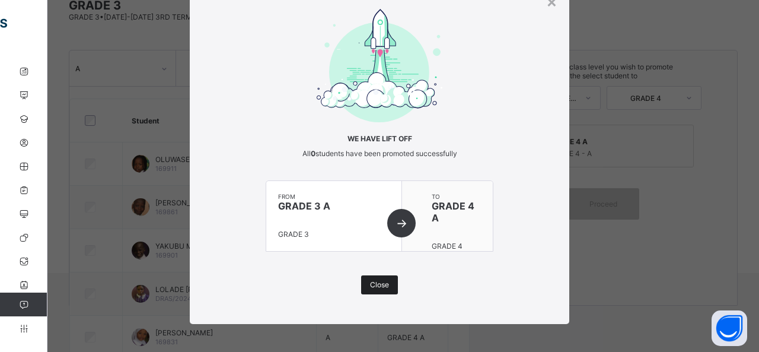
click at [370, 283] on span "Close" at bounding box center [379, 284] width 19 height 9
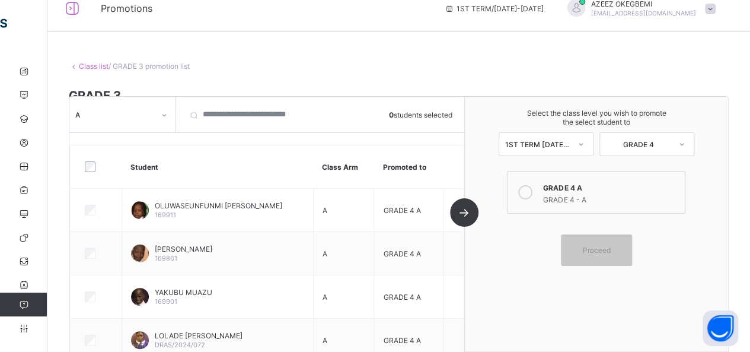
scroll to position [0, 0]
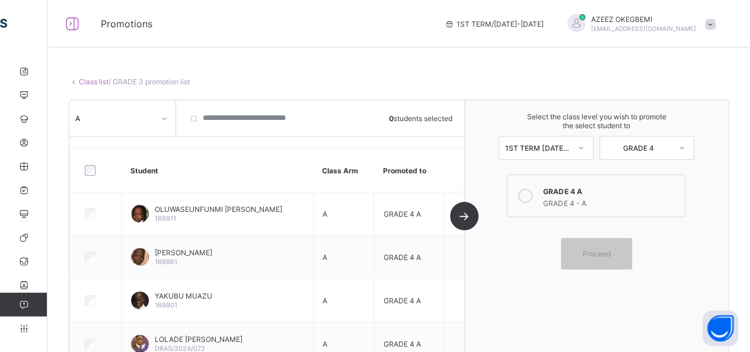
click at [90, 79] on link "Class list" at bounding box center [94, 81] width 30 height 9
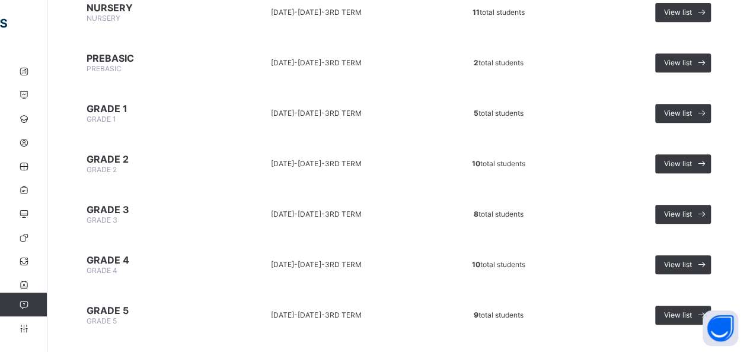
scroll to position [286, 0]
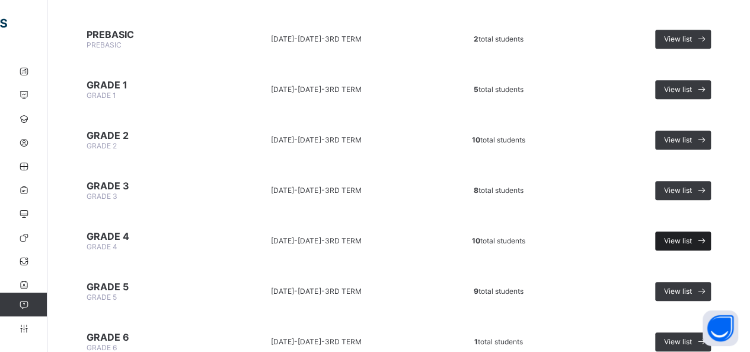
click at [700, 231] on div "View list" at bounding box center [683, 240] width 56 height 19
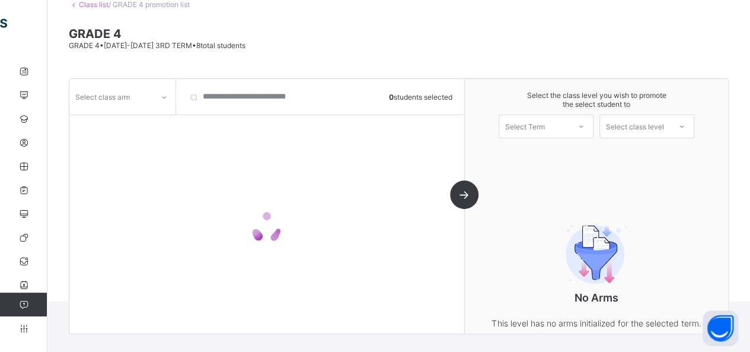
scroll to position [106, 0]
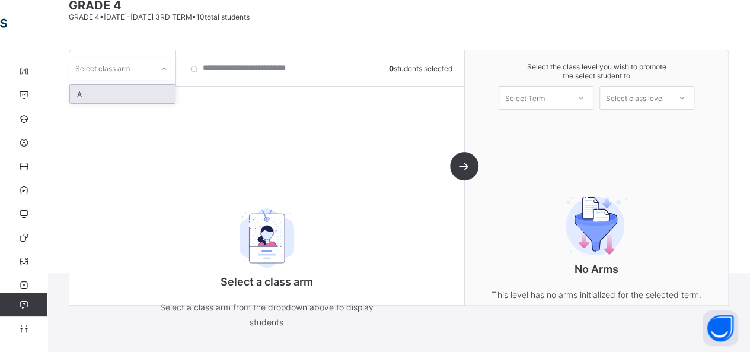
click at [159, 68] on div at bounding box center [164, 68] width 20 height 19
click at [109, 97] on div "A" at bounding box center [122, 94] width 105 height 18
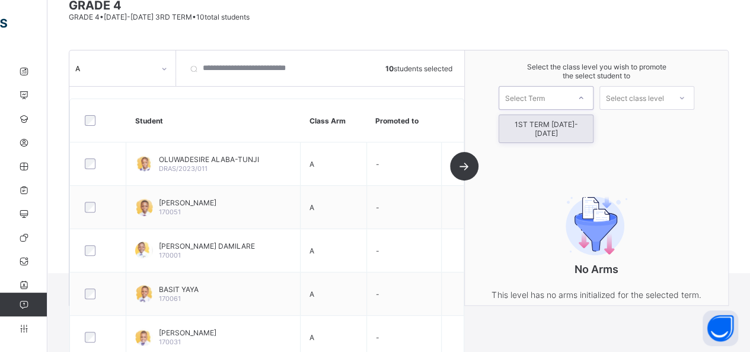
click at [592, 94] on div at bounding box center [580, 98] width 21 height 20
click at [557, 122] on div "1ST TERM [DATE]-[DATE]" at bounding box center [546, 128] width 94 height 27
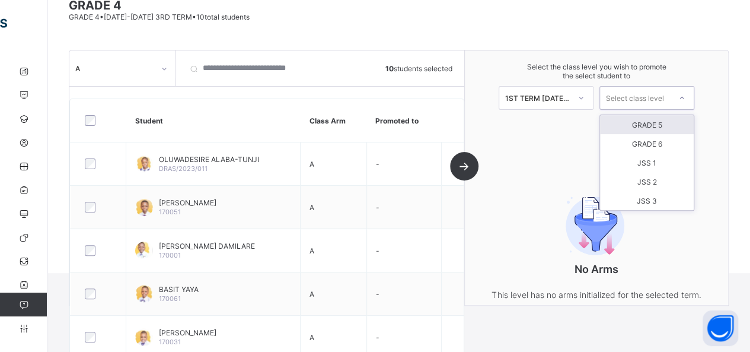
click at [664, 94] on div "Select class level" at bounding box center [635, 98] width 58 height 24
click at [652, 124] on div "GRADE 5" at bounding box center [647, 124] width 94 height 19
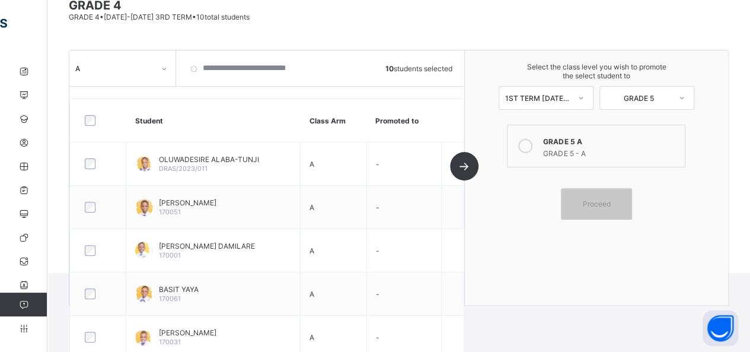
click at [531, 143] on icon at bounding box center [525, 146] width 14 height 14
click at [610, 199] on span "Proceed" at bounding box center [596, 203] width 28 height 9
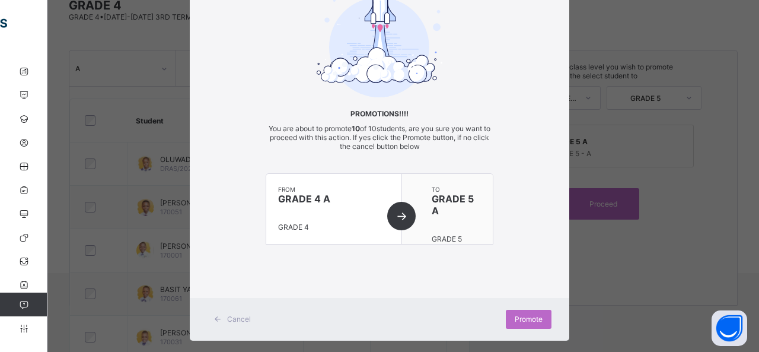
scroll to position [91, 0]
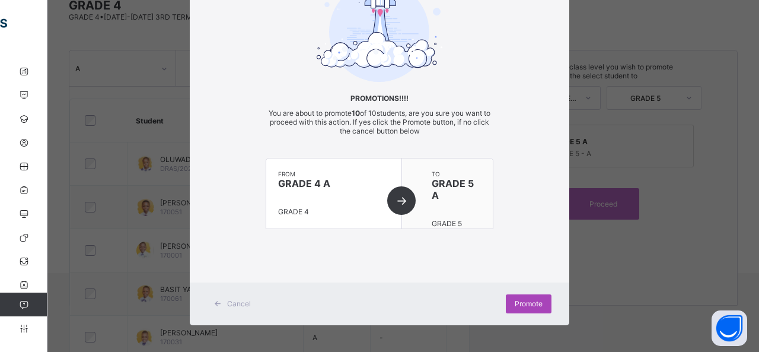
click at [519, 303] on span "Promote" at bounding box center [529, 303] width 28 height 9
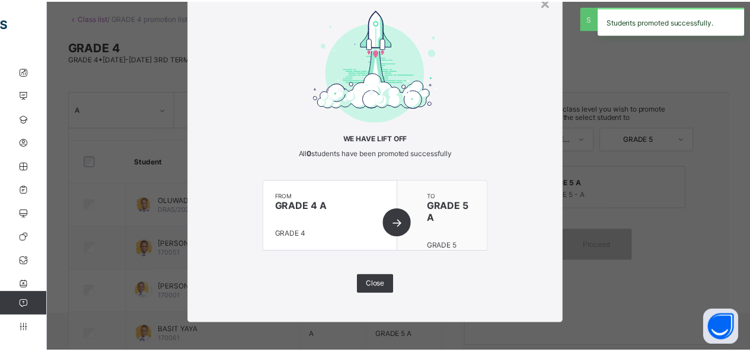
scroll to position [106, 0]
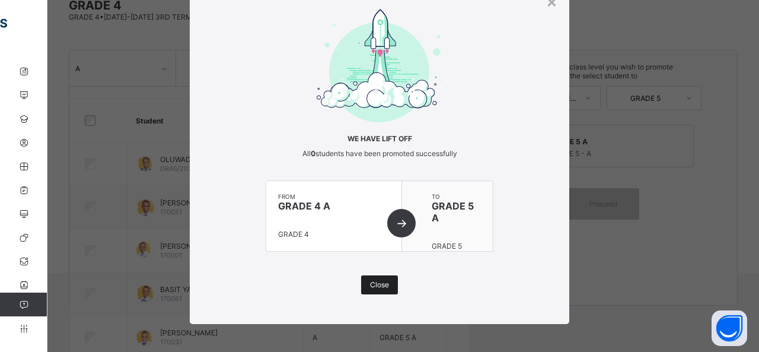
click at [388, 288] on div "Close" at bounding box center [379, 284] width 37 height 19
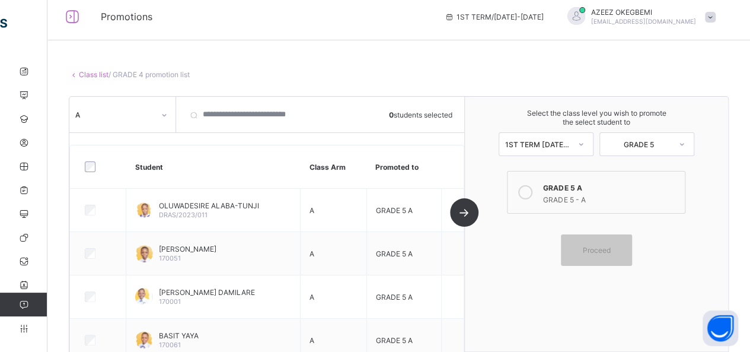
scroll to position [0, 0]
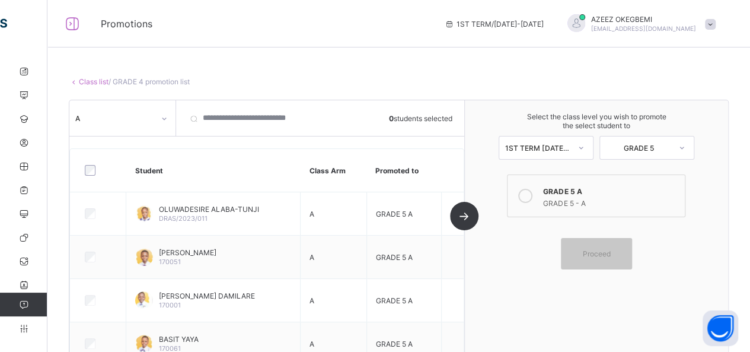
click at [91, 80] on link "Class list" at bounding box center [94, 81] width 30 height 9
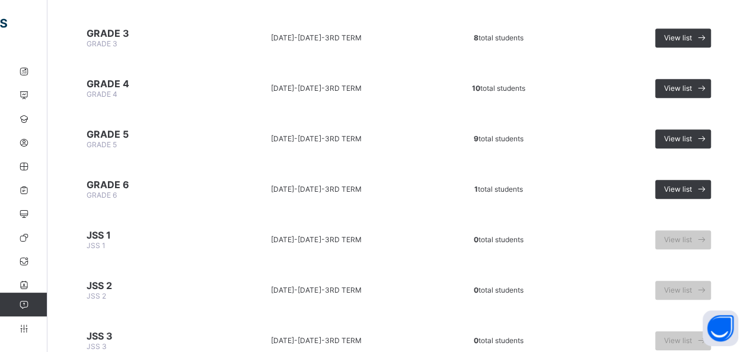
scroll to position [433, 0]
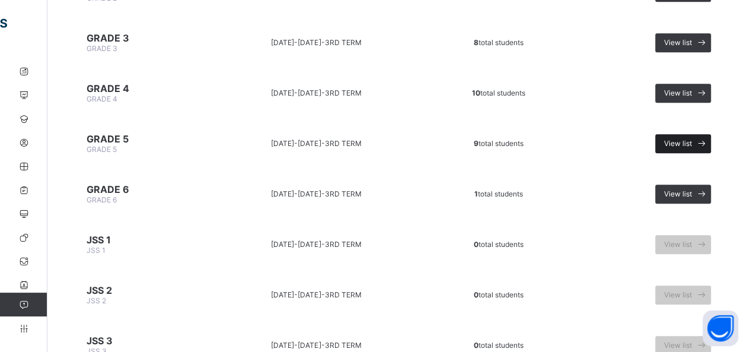
click at [703, 134] on span at bounding box center [701, 143] width 19 height 19
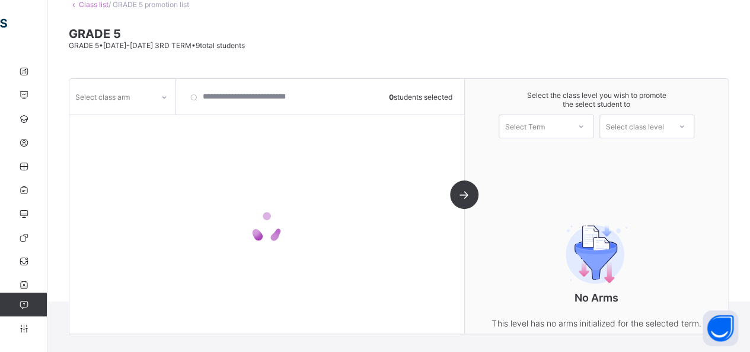
scroll to position [106, 0]
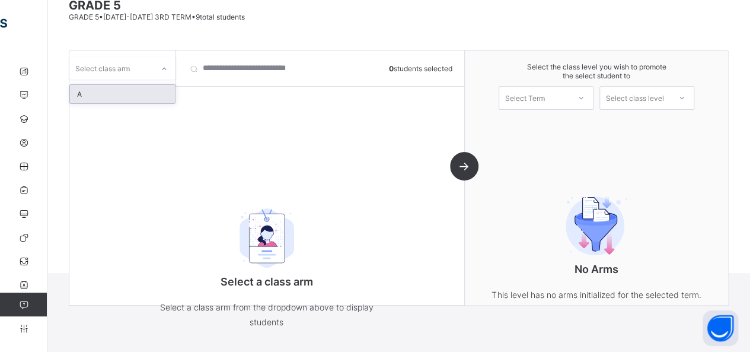
click at [161, 65] on icon at bounding box center [164, 69] width 7 height 12
click at [108, 96] on div "A" at bounding box center [122, 94] width 105 height 18
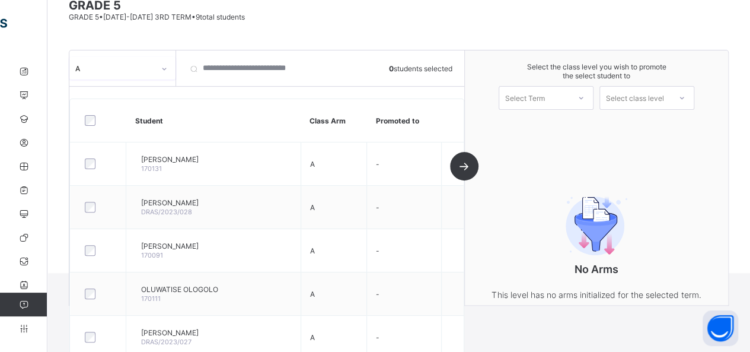
click at [585, 93] on icon at bounding box center [581, 98] width 7 height 12
click at [532, 122] on div "1ST TERM [DATE]-[DATE]" at bounding box center [546, 128] width 94 height 27
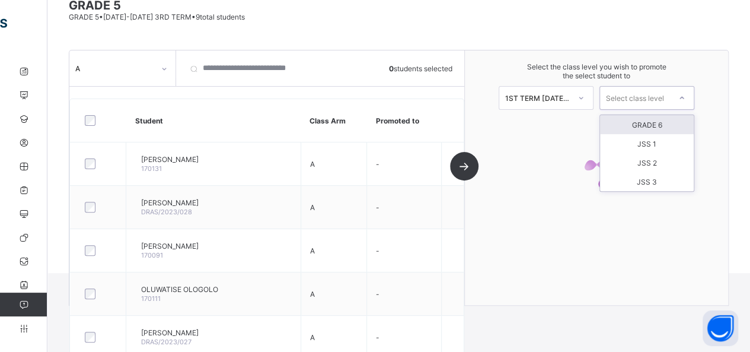
click at [650, 94] on div "Select class level" at bounding box center [635, 98] width 58 height 24
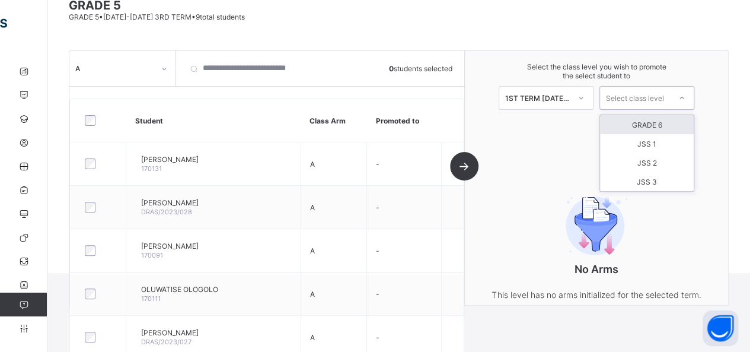
click at [648, 122] on div "GRADE 6" at bounding box center [647, 124] width 94 height 19
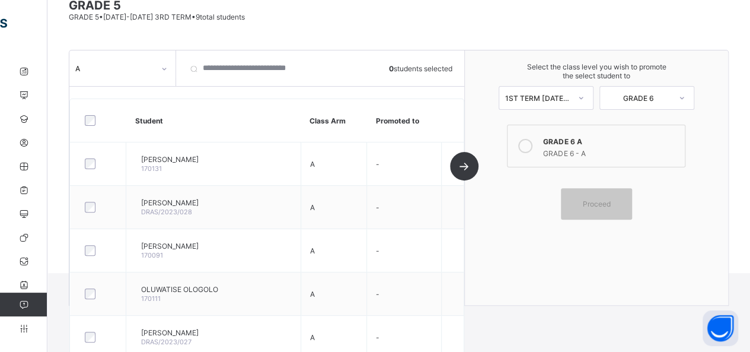
click at [537, 139] on div at bounding box center [525, 146] width 24 height 24
click at [581, 205] on div "Proceed" at bounding box center [596, 203] width 71 height 31
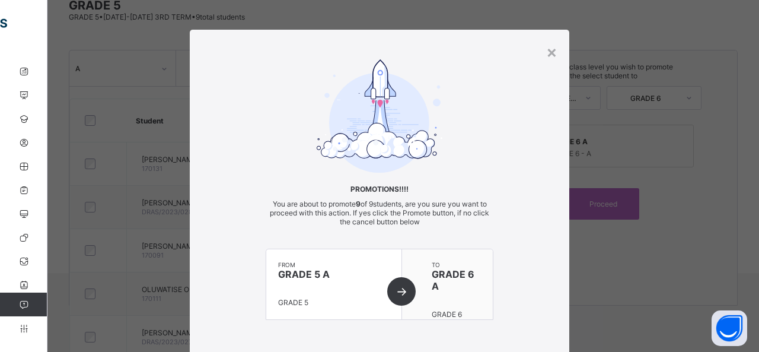
drag, startPoint x: 746, startPoint y: 100, endPoint x: 751, endPoint y: 152, distance: 51.8
click at [749, 152] on div "× Promotions!!!! You are about to promote 9 of 9 students, are you sure you wan…" at bounding box center [379, 176] width 759 height 352
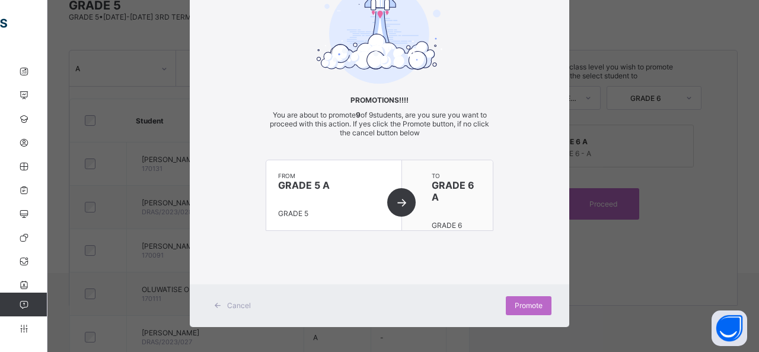
scroll to position [91, 0]
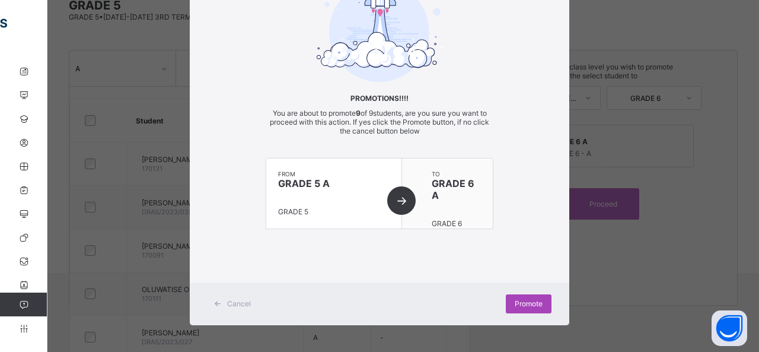
click at [540, 298] on div "Promote" at bounding box center [529, 303] width 46 height 19
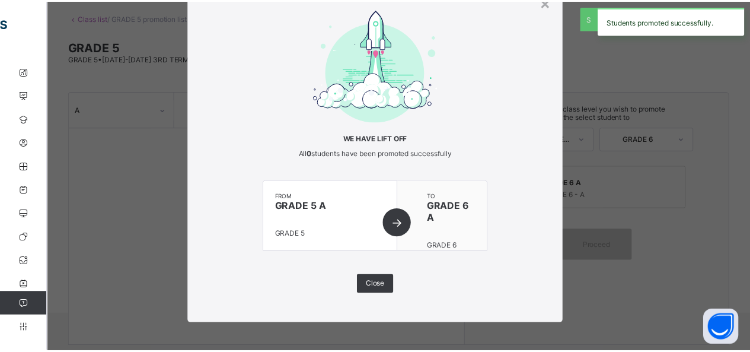
scroll to position [106, 0]
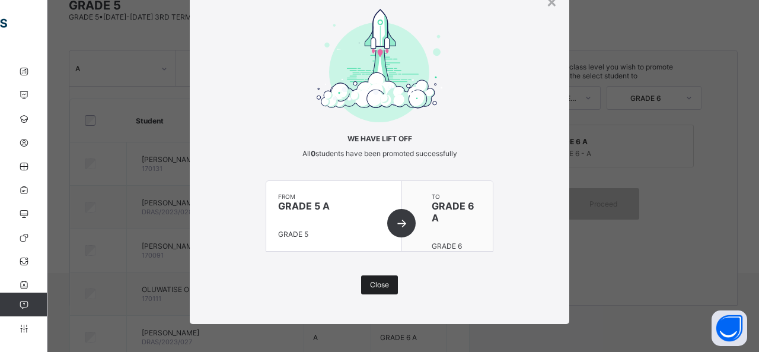
click at [383, 280] on span "Close" at bounding box center [379, 284] width 19 height 9
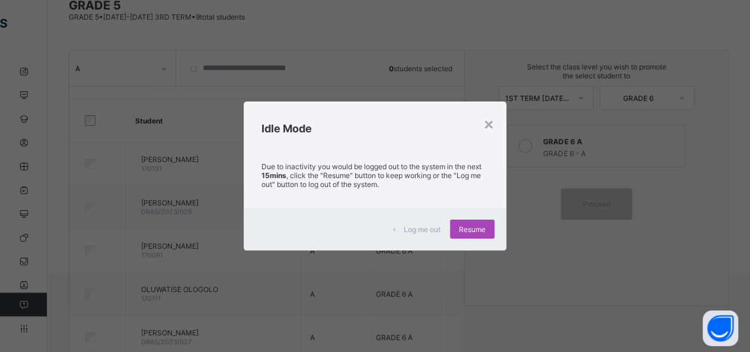
click at [474, 227] on span "Resume" at bounding box center [472, 229] width 27 height 9
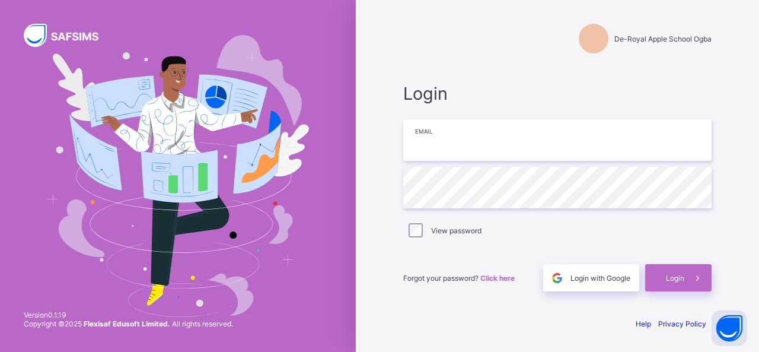
type input "**********"
